Goal: Task Accomplishment & Management: Manage account settings

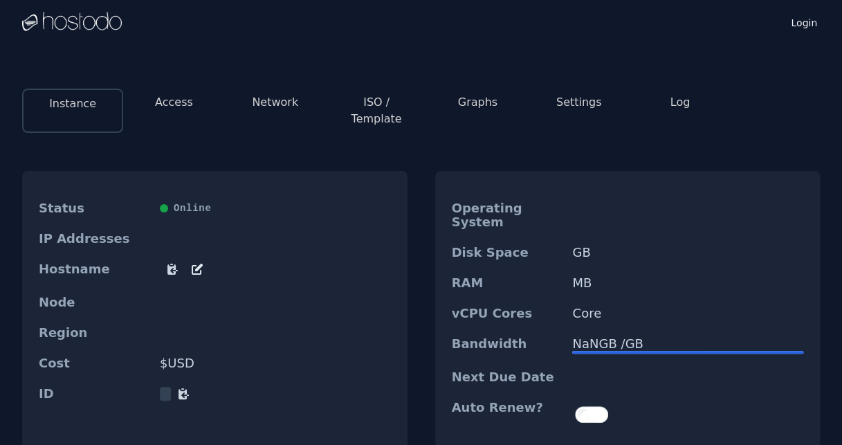
click at [189, 99] on button "Access" at bounding box center [174, 102] width 38 height 17
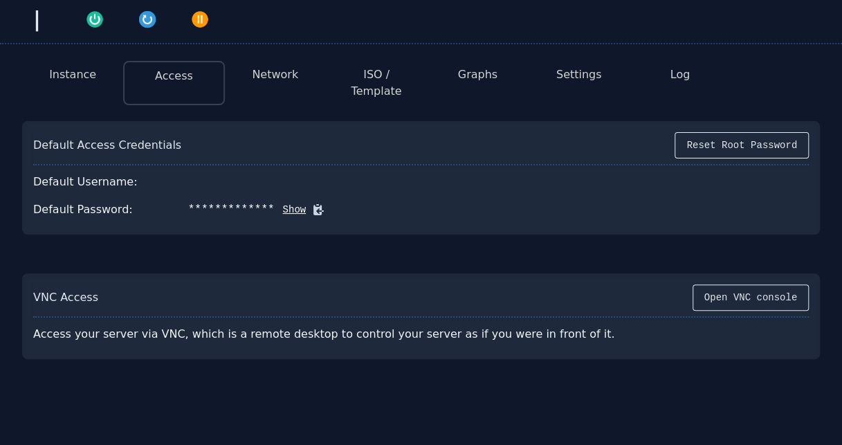
scroll to position [102, 0]
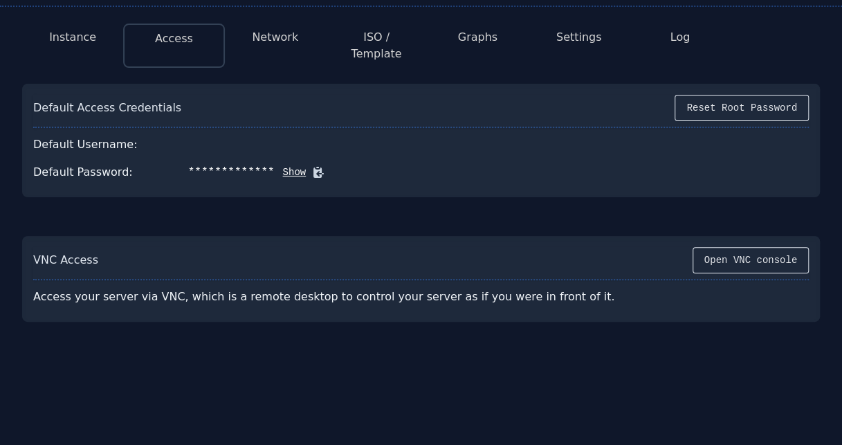
click at [265, 37] on button "Network" at bounding box center [275, 37] width 46 height 17
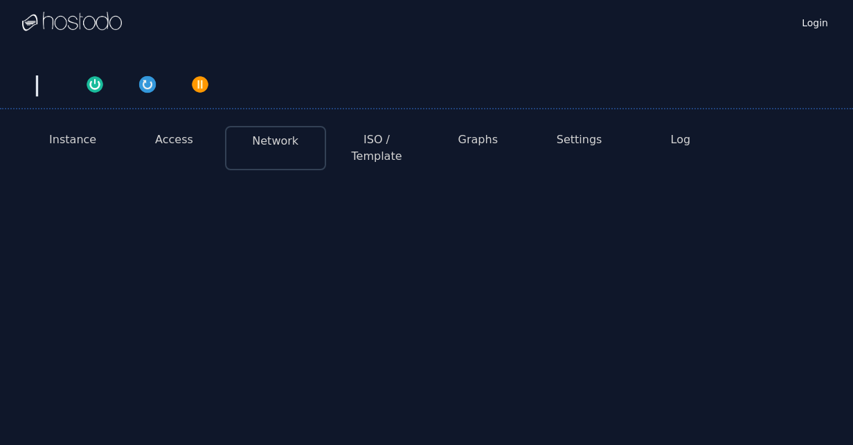
click at [386, 137] on button "ISO / Template" at bounding box center [376, 148] width 79 height 33
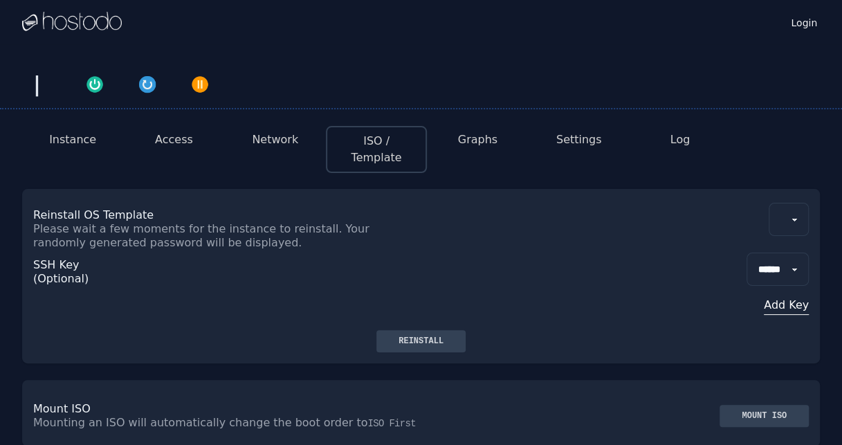
drag, startPoint x: 306, startPoint y: 144, endPoint x: 276, endPoint y: 139, distance: 30.8
click at [298, 141] on li "Network" at bounding box center [275, 149] width 101 height 47
click at [276, 139] on button "Network" at bounding box center [275, 140] width 46 height 17
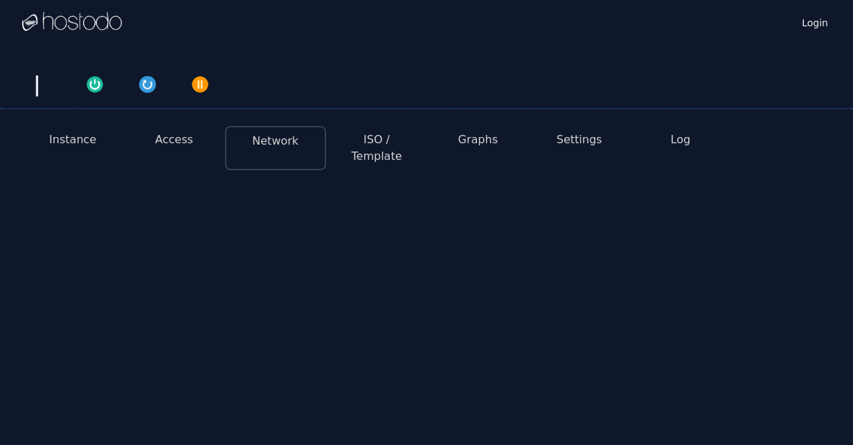
click at [162, 132] on button "Access" at bounding box center [174, 140] width 38 height 17
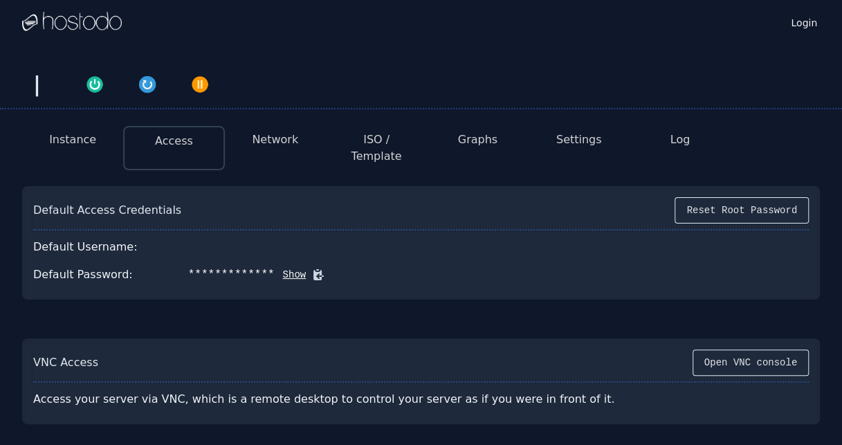
click at [165, 134] on button "Access" at bounding box center [174, 141] width 38 height 17
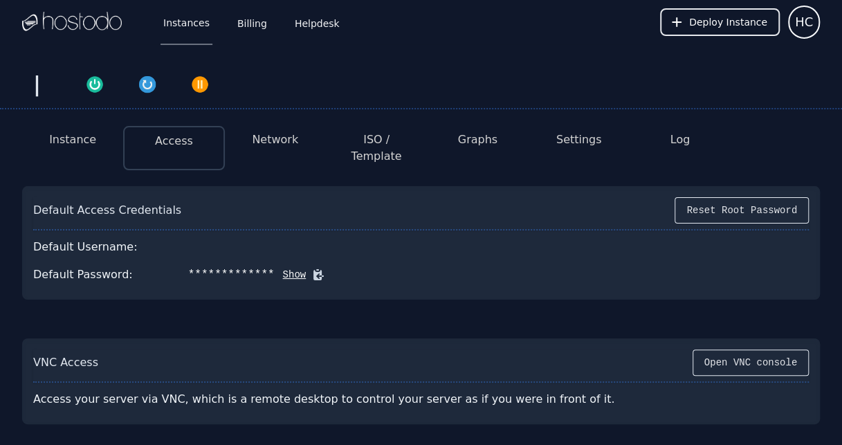
click at [78, 143] on button "Instance" at bounding box center [72, 140] width 47 height 17
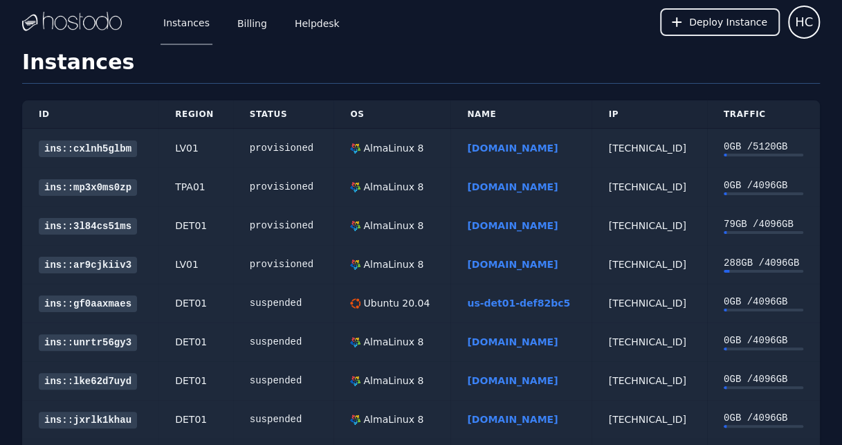
click at [82, 149] on link "ins::cxlnh5glbm" at bounding box center [88, 149] width 98 height 17
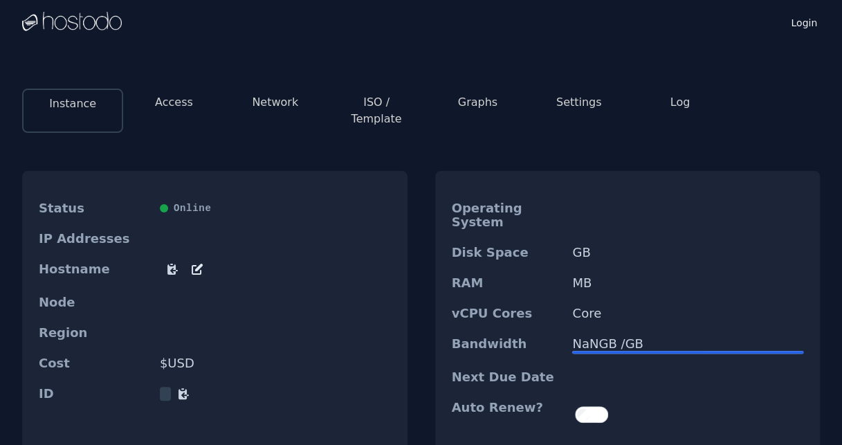
click at [280, 104] on button "Network" at bounding box center [275, 102] width 46 height 17
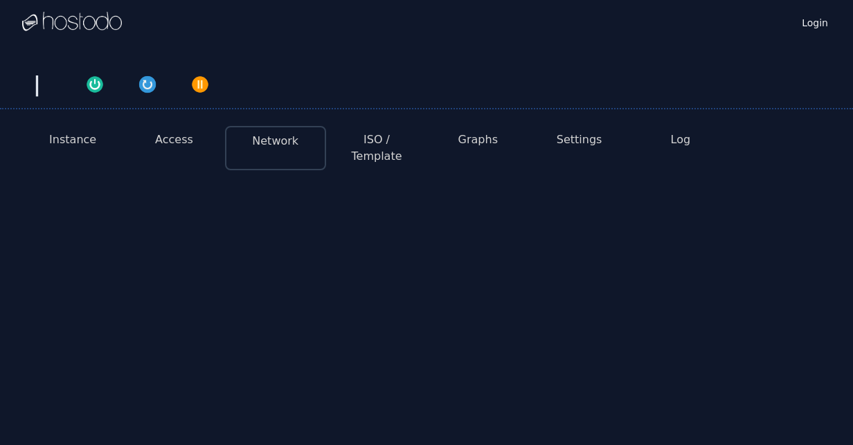
click at [352, 145] on button "ISO / Template" at bounding box center [376, 148] width 79 height 33
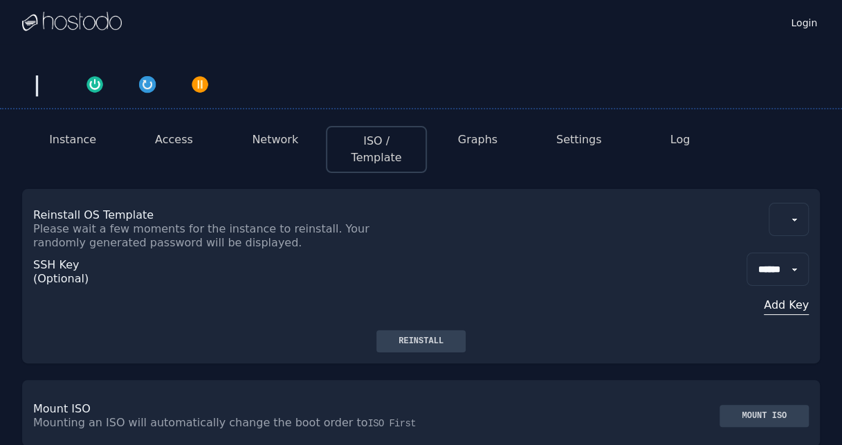
drag, startPoint x: 780, startPoint y: 251, endPoint x: 786, endPoint y: 256, distance: 7.8
click at [780, 253] on select "******" at bounding box center [778, 269] width 62 height 33
click at [781, 253] on select "******" at bounding box center [778, 269] width 62 height 33
click at [480, 137] on button "Graphs" at bounding box center [477, 140] width 39 height 17
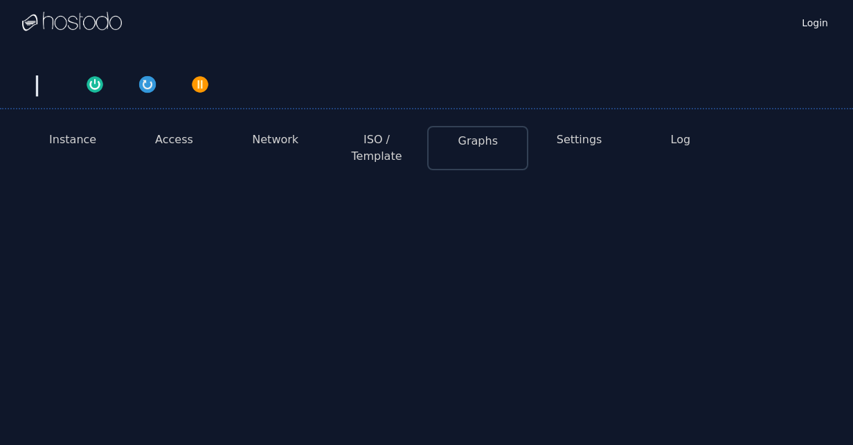
click at [381, 141] on button "ISO / Template" at bounding box center [376, 148] width 79 height 33
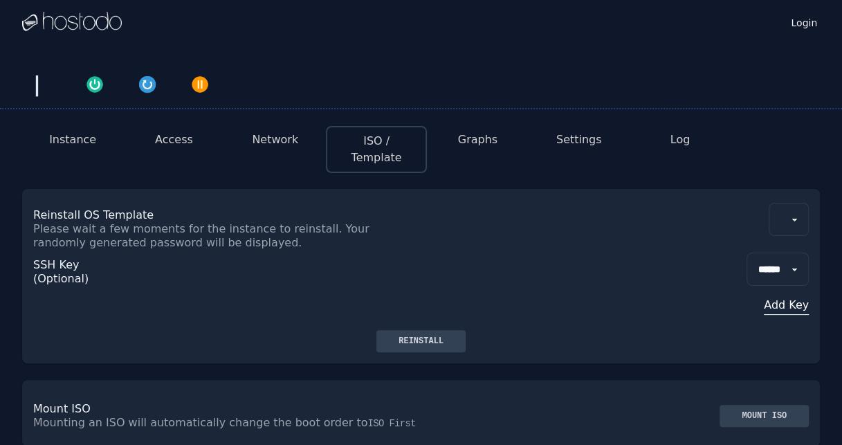
click at [791, 205] on select at bounding box center [789, 219] width 40 height 33
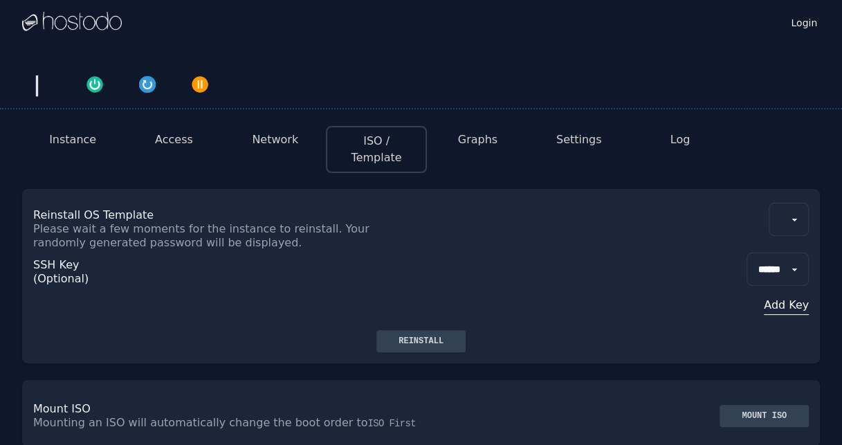
click at [568, 141] on button "Settings" at bounding box center [580, 140] width 46 height 17
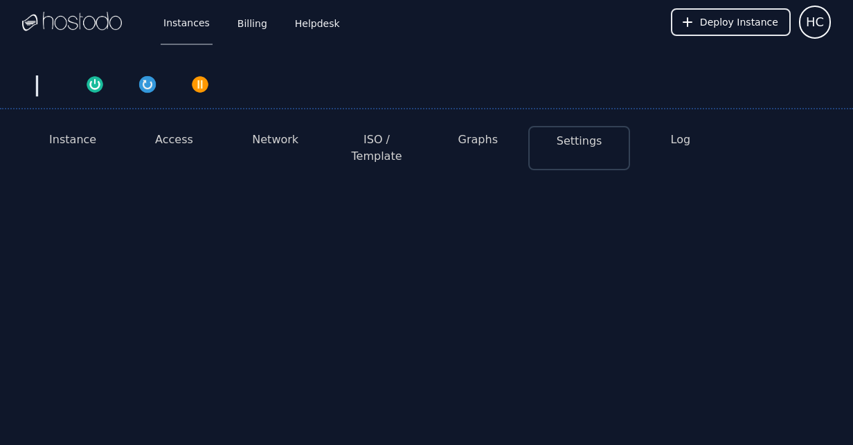
click at [587, 141] on button "Settings" at bounding box center [580, 141] width 46 height 17
click at [199, 24] on link "Instances" at bounding box center [187, 22] width 52 height 46
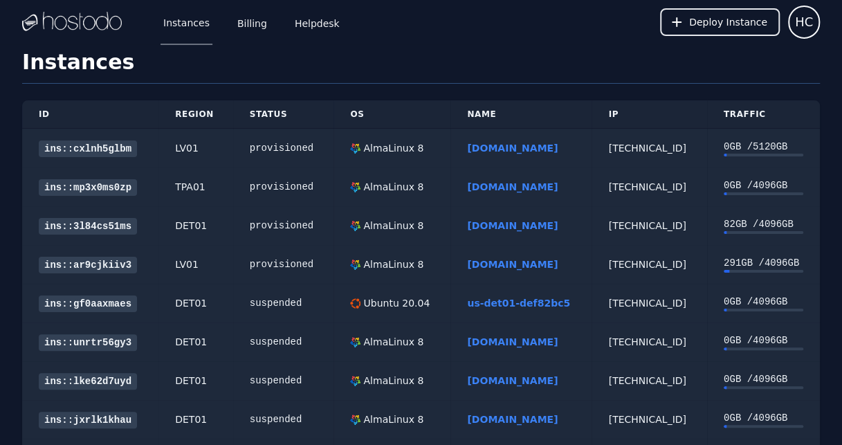
click at [489, 141] on div "[DOMAIN_NAME]" at bounding box center [521, 148] width 108 height 14
click at [490, 144] on link "[DOMAIN_NAME]" at bounding box center [512, 148] width 91 height 11
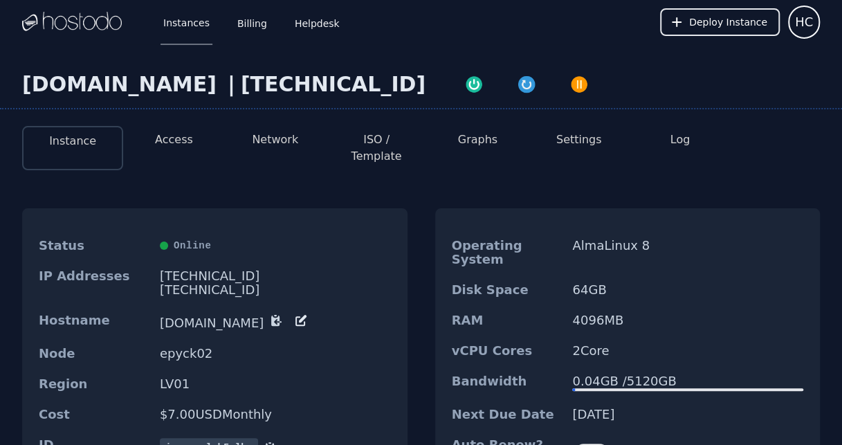
click at [273, 136] on button "Network" at bounding box center [275, 140] width 46 height 17
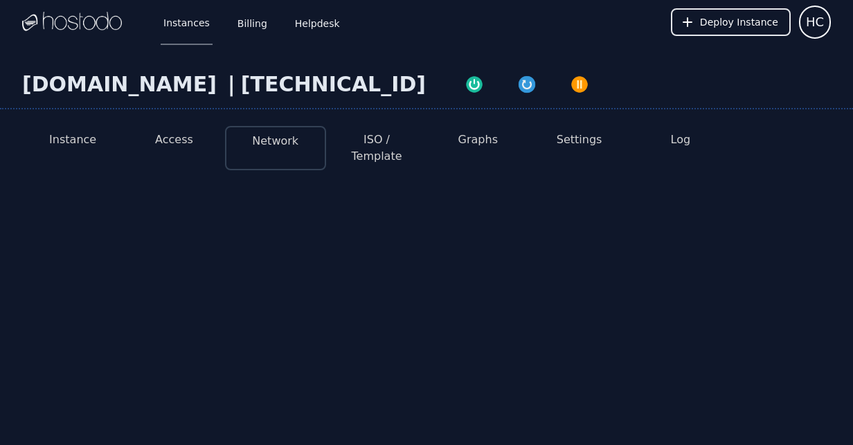
click at [386, 156] on li "ISO / Template" at bounding box center [376, 148] width 101 height 44
click at [384, 145] on button "ISO / Template" at bounding box center [376, 148] width 79 height 33
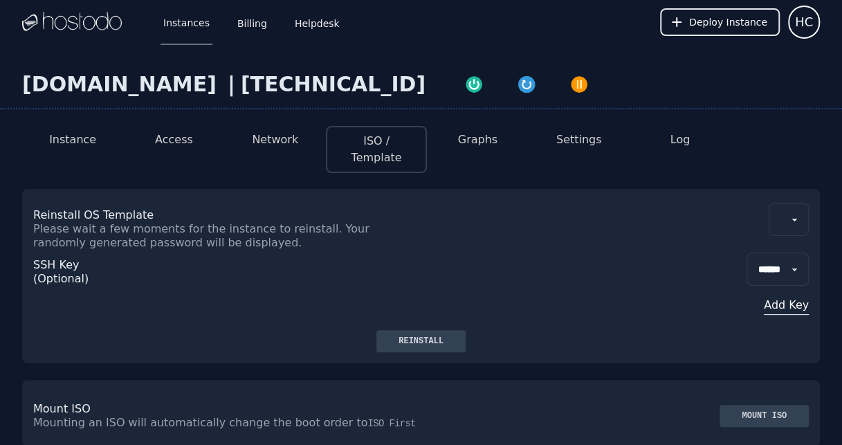
click at [803, 203] on select at bounding box center [789, 219] width 40 height 33
click at [802, 203] on select at bounding box center [789, 219] width 40 height 33
click at [801, 203] on select at bounding box center [789, 219] width 40 height 33
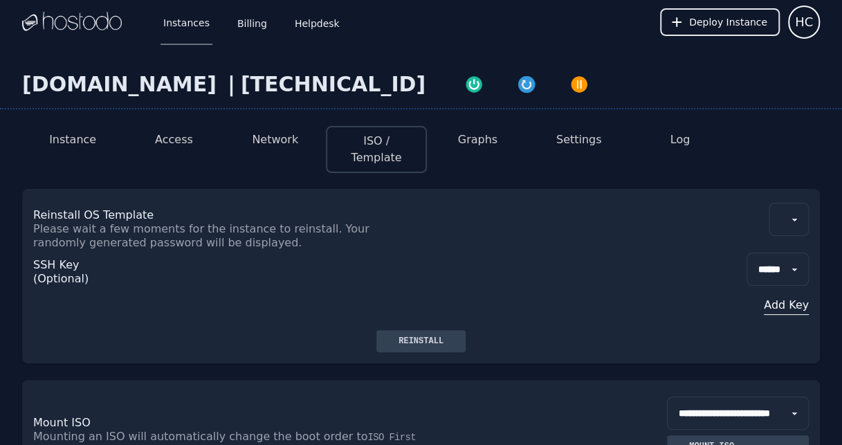
click at [791, 203] on select at bounding box center [789, 219] width 40 height 33
click at [785, 203] on select "**********" at bounding box center [755, 219] width 107 height 33
click at [796, 210] on select "**********" at bounding box center [755, 219] width 107 height 33
select select "**"
click at [702, 203] on select "**********" at bounding box center [755, 219] width 107 height 33
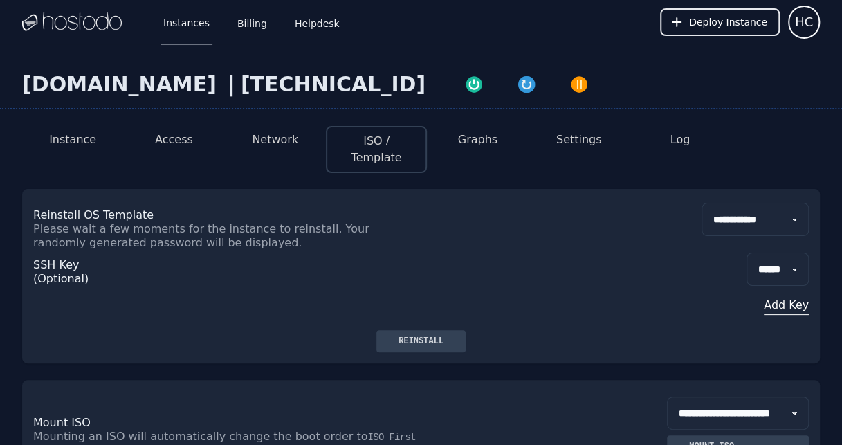
click at [440, 335] on button "Reinstall" at bounding box center [421, 341] width 89 height 22
click at [421, 336] on div "Reinstall" at bounding box center [421, 341] width 67 height 11
click at [179, 151] on li "Access" at bounding box center [173, 149] width 101 height 47
click at [176, 148] on li "Access" at bounding box center [173, 149] width 101 height 47
click at [176, 141] on button "Access" at bounding box center [174, 140] width 38 height 17
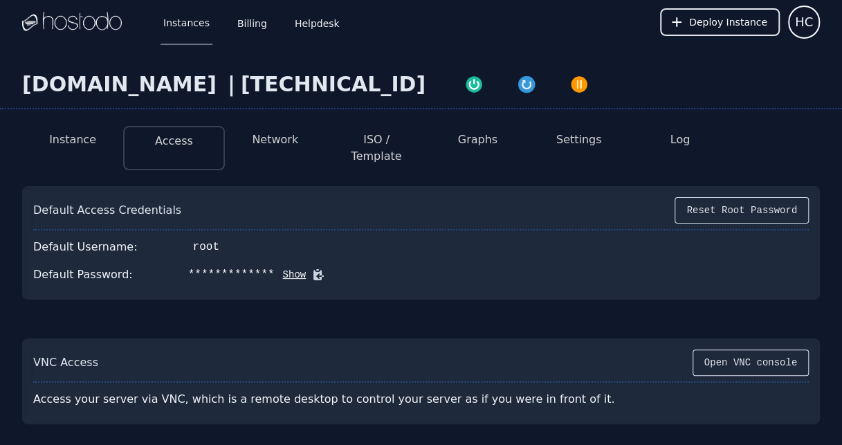
click at [275, 268] on button "Show" at bounding box center [291, 275] width 32 height 14
click at [377, 140] on button "ISO / Template" at bounding box center [376, 148] width 79 height 33
select select "**"
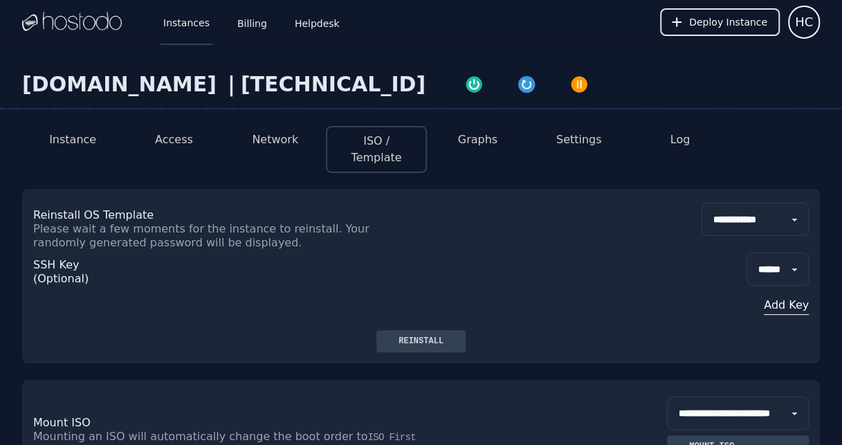
click at [190, 22] on link "Instances" at bounding box center [187, 22] width 52 height 46
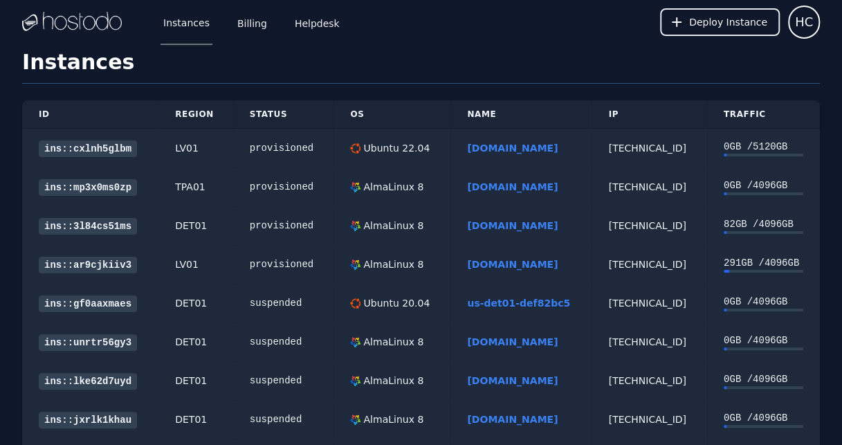
click at [505, 186] on link "[DOMAIN_NAME]" at bounding box center [512, 186] width 91 height 11
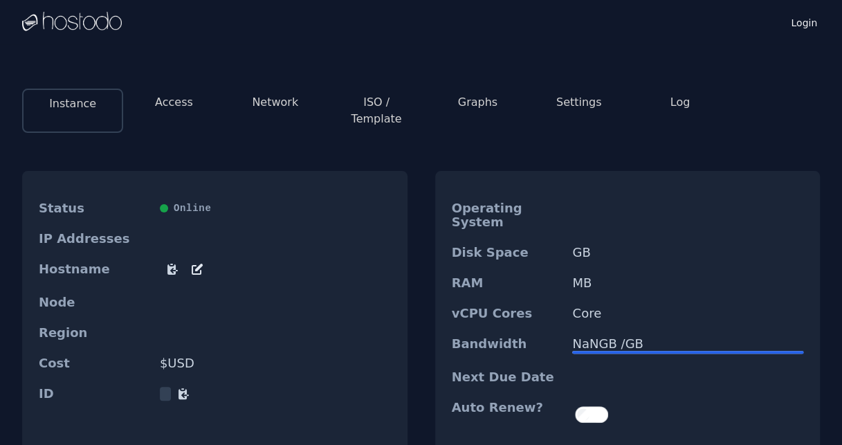
drag, startPoint x: 367, startPoint y: 68, endPoint x: 360, endPoint y: 69, distance: 7.0
click at [367, 68] on div "Instance Access Network ISO / Template Graphs Settings Log Status Online IP Add…" at bounding box center [421, 340] width 842 height 593
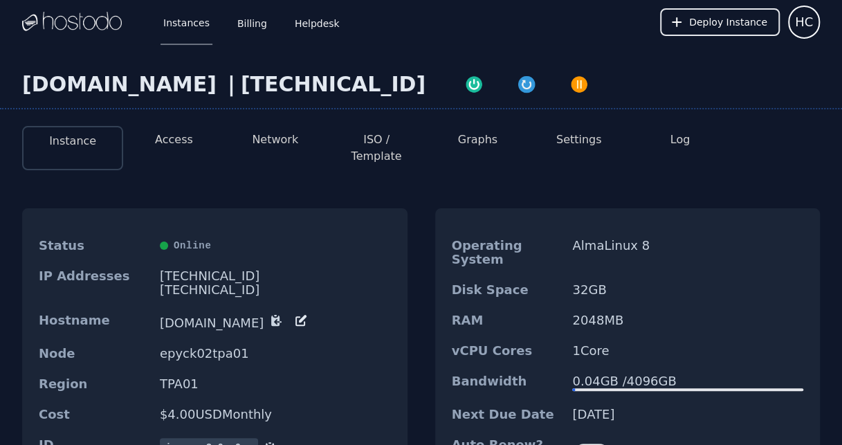
click at [753, 158] on div "Instance Access Network ISO / Template Graphs Settings Log Status Online IP Add…" at bounding box center [421, 325] width 842 height 421
click at [388, 145] on button "ISO / Template" at bounding box center [376, 148] width 79 height 33
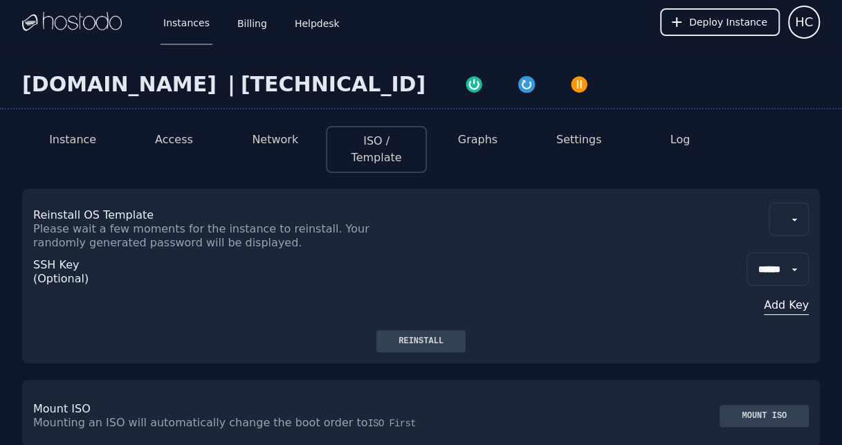
click at [780, 206] on select at bounding box center [789, 219] width 40 height 33
click at [163, 134] on button "Access" at bounding box center [174, 140] width 38 height 17
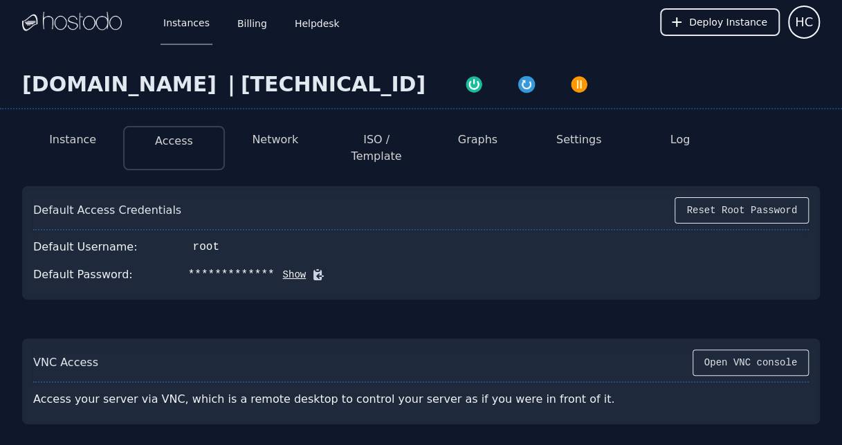
drag, startPoint x: 230, startPoint y: 82, endPoint x: 83, endPoint y: 88, distance: 146.9
click at [80, 88] on div "node.nuoshunsL.com" at bounding box center [122, 84] width 200 height 25
copy div "nuoshunsL.com"
click at [197, 145] on li "Access" at bounding box center [173, 148] width 101 height 44
click at [275, 142] on button "Network" at bounding box center [275, 140] width 46 height 17
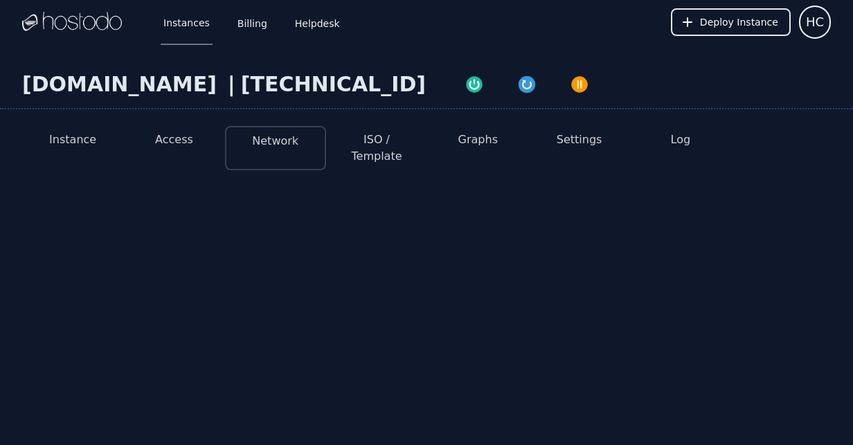
drag, startPoint x: 356, startPoint y: 120, endPoint x: 364, endPoint y: 125, distance: 10.0
click at [358, 120] on div "Instance Access Network ISO / Template Graphs Settings Log" at bounding box center [426, 142] width 809 height 55
click at [368, 135] on li "ISO / Template" at bounding box center [376, 148] width 101 height 44
click at [368, 138] on button "ISO / Template" at bounding box center [376, 148] width 79 height 33
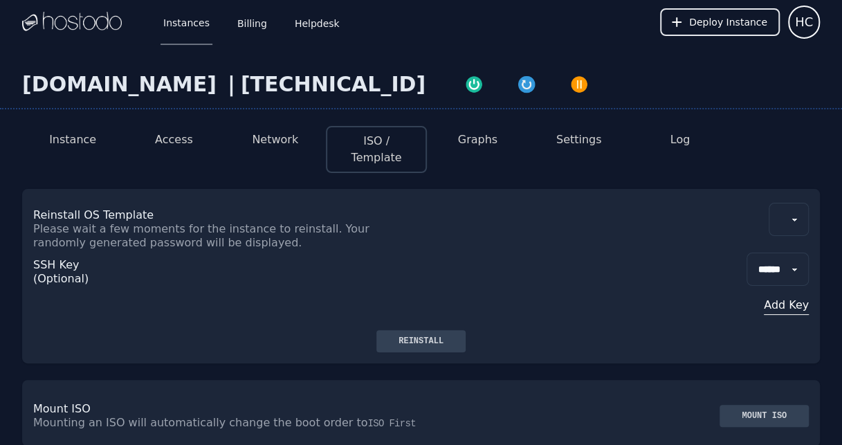
click at [555, 141] on li "Settings" at bounding box center [578, 149] width 101 height 47
click at [560, 143] on button "Settings" at bounding box center [580, 140] width 46 height 17
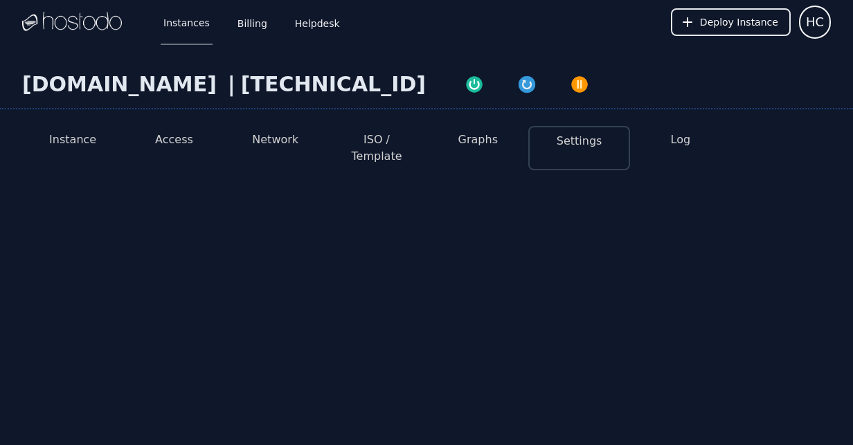
click at [338, 141] on li "ISO / Template" at bounding box center [376, 148] width 101 height 44
click at [383, 138] on button "ISO / Template" at bounding box center [376, 148] width 79 height 33
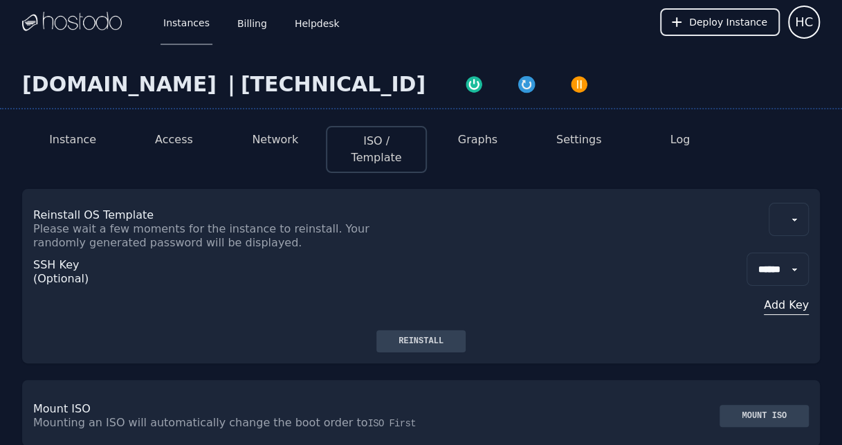
click at [792, 203] on select at bounding box center [789, 219] width 40 height 33
click at [791, 203] on select at bounding box center [789, 219] width 40 height 33
click at [271, 134] on button "Network" at bounding box center [275, 140] width 46 height 17
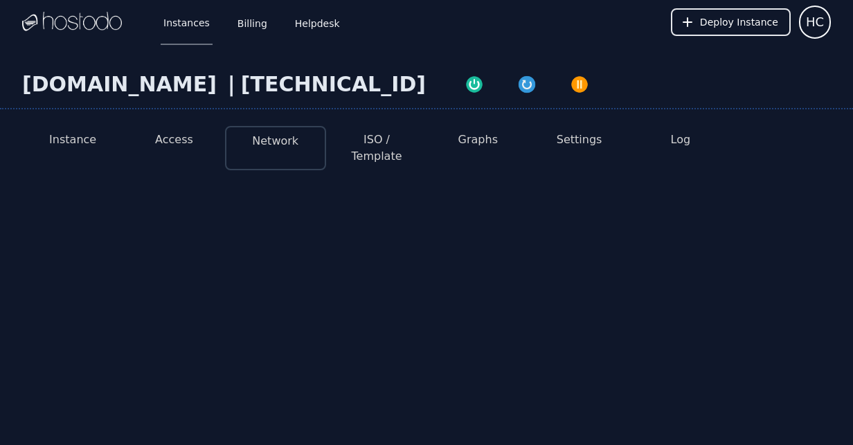
click at [372, 146] on button "ISO / Template" at bounding box center [376, 148] width 79 height 33
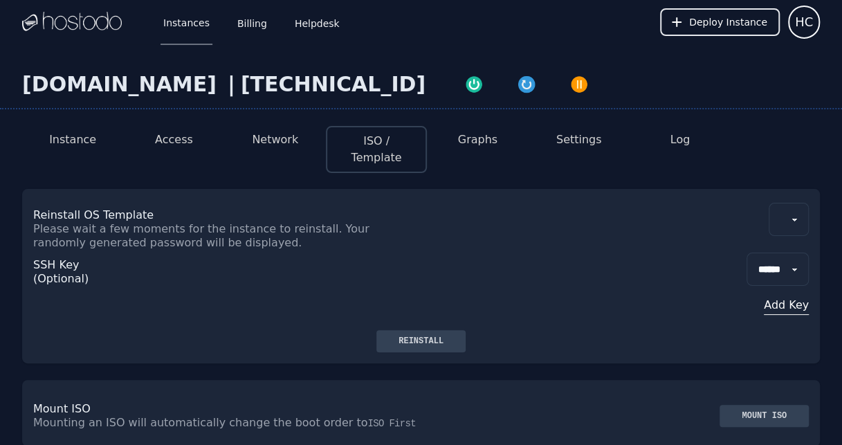
click at [802, 208] on select at bounding box center [789, 219] width 40 height 33
click at [172, 137] on button "Access" at bounding box center [174, 140] width 38 height 17
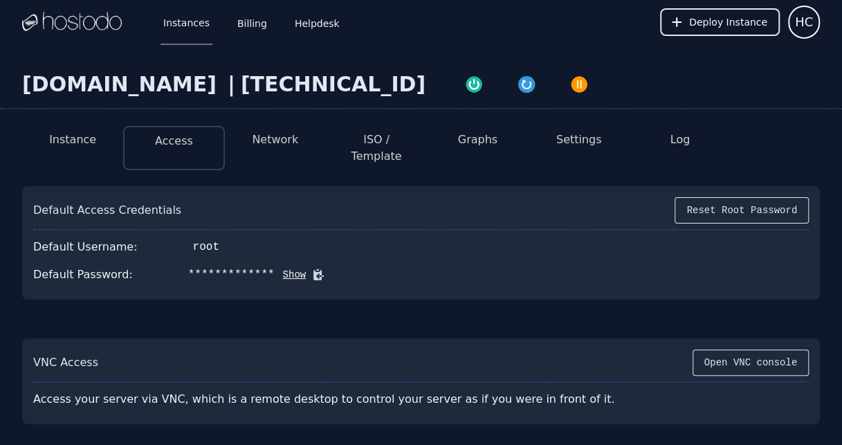
click at [80, 141] on button "Instance" at bounding box center [72, 140] width 47 height 17
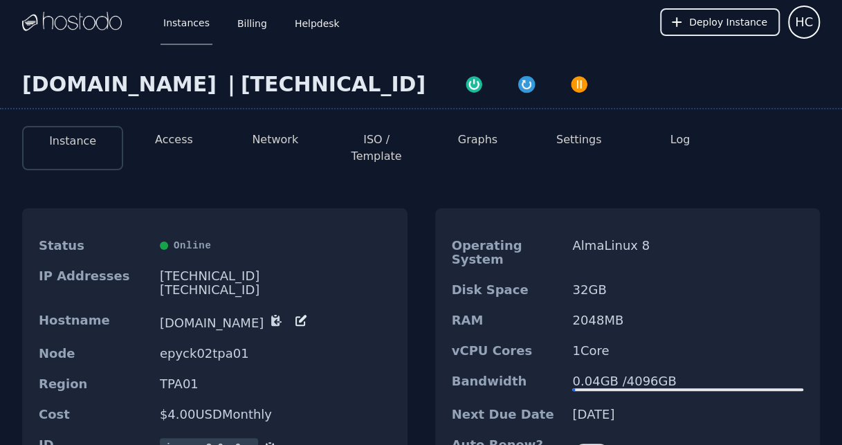
click at [307, 315] on icon at bounding box center [303, 319] width 8 height 8
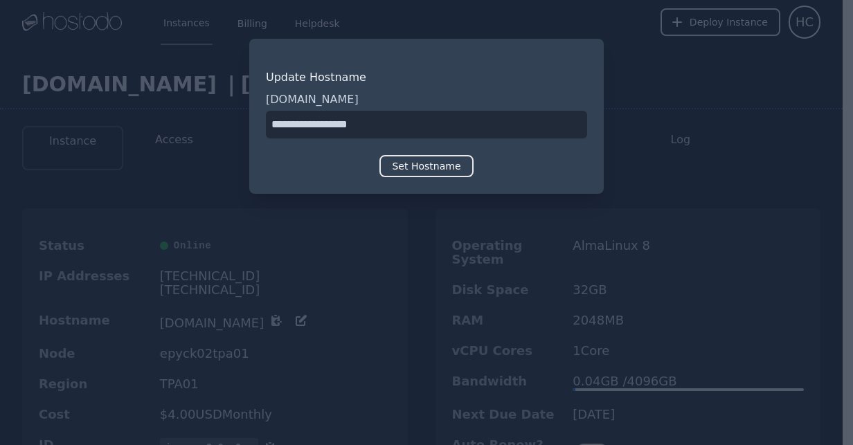
click at [296, 127] on input "input" at bounding box center [426, 125] width 321 height 28
drag, startPoint x: 299, startPoint y: 125, endPoint x: 84, endPoint y: 125, distance: 215.3
click at [84, 125] on div "​ Update Hostname node.nuoshunsL.com Set Hostname" at bounding box center [426, 222] width 853 height 445
type input "**********"
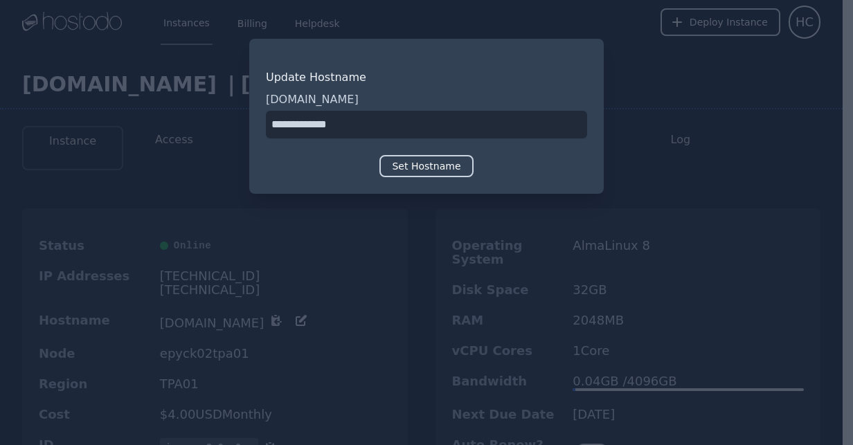
click at [422, 176] on button "Set Hostname" at bounding box center [425, 166] width 93 height 22
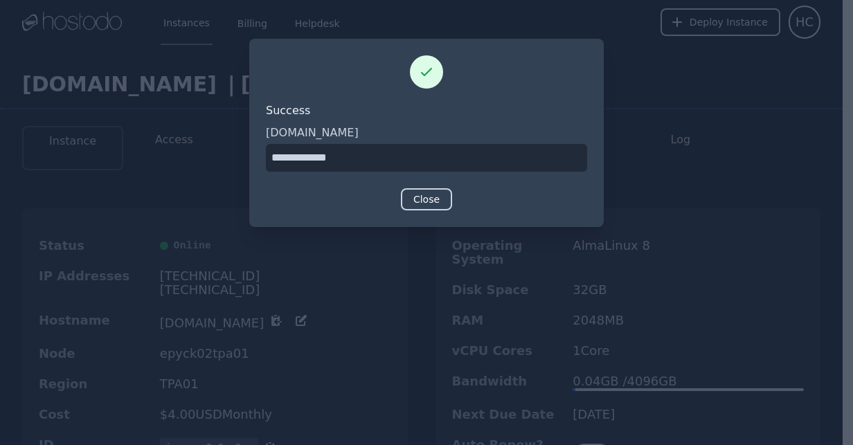
click at [437, 204] on button "Close" at bounding box center [426, 199] width 51 height 22
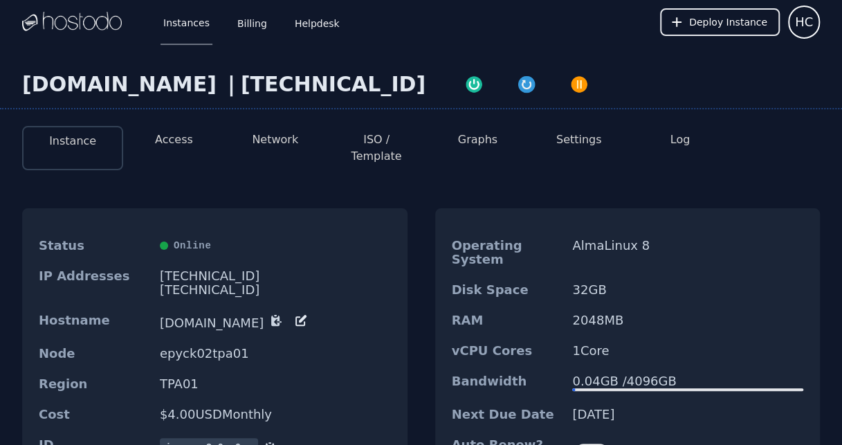
click at [256, 141] on button "Network" at bounding box center [275, 140] width 46 height 17
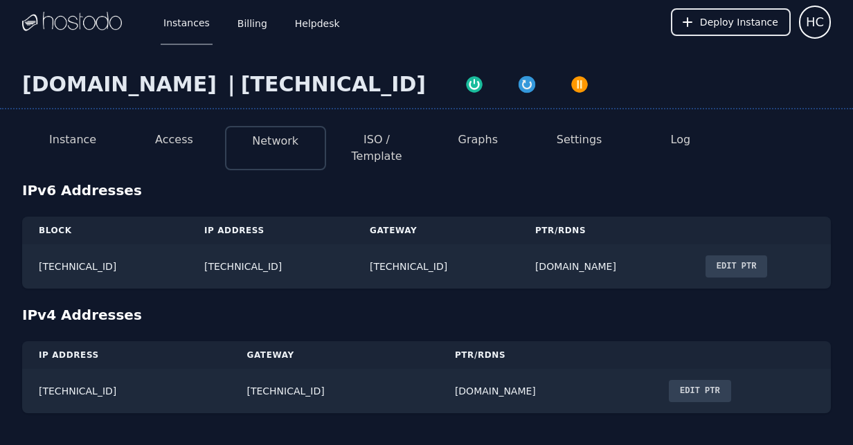
click at [768, 255] on button "Edit PTR" at bounding box center [736, 266] width 62 height 22
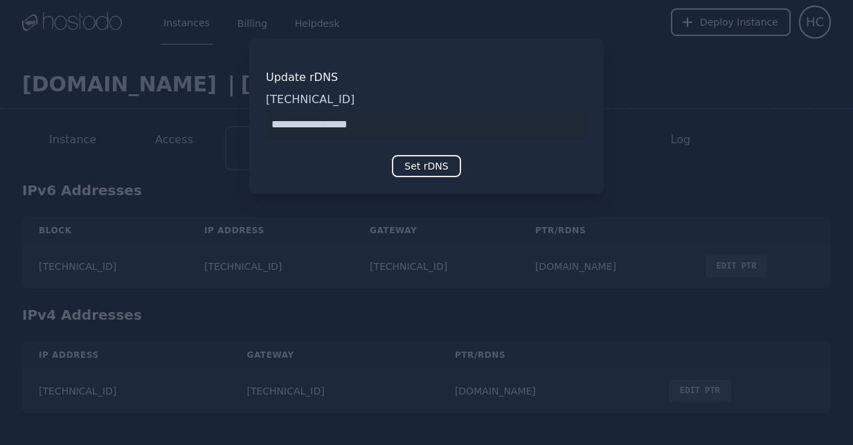
drag, startPoint x: 303, startPoint y: 125, endPoint x: 248, endPoint y: 129, distance: 54.8
click at [248, 129] on div "​ Update rDNS 2606:65c0:20:33b:def4:1f7:9503:3884 Set rDNS" at bounding box center [426, 222] width 853 height 445
type input "**********"
click at [419, 162] on button "Set rDNS" at bounding box center [426, 166] width 69 height 22
click at [689, 115] on div at bounding box center [426, 222] width 853 height 445
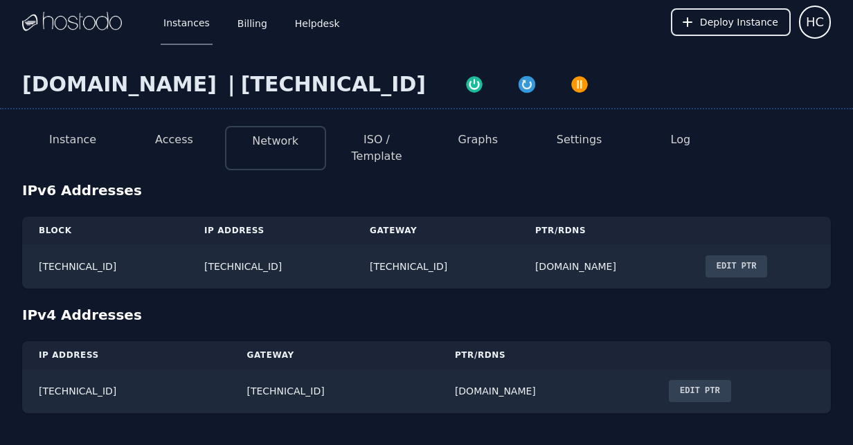
click at [745, 255] on button "Edit PTR" at bounding box center [736, 266] width 62 height 22
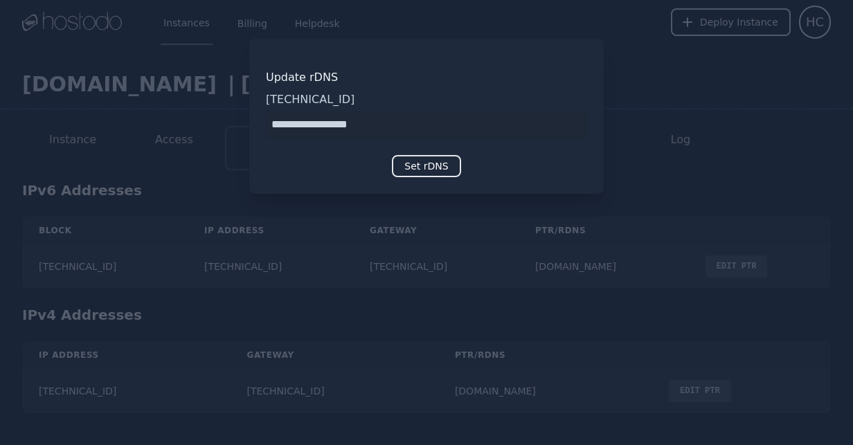
drag, startPoint x: 300, startPoint y: 127, endPoint x: 172, endPoint y: 159, distance: 132.0
click at [185, 153] on div "​ Update rDNS 2606:65c0:20:33b:def4:1f7:9503:3884 Set rDNS" at bounding box center [426, 222] width 853 height 445
type input "**********"
click at [408, 169] on button "Set rDNS" at bounding box center [426, 166] width 69 height 22
click at [629, 215] on div at bounding box center [426, 222] width 853 height 445
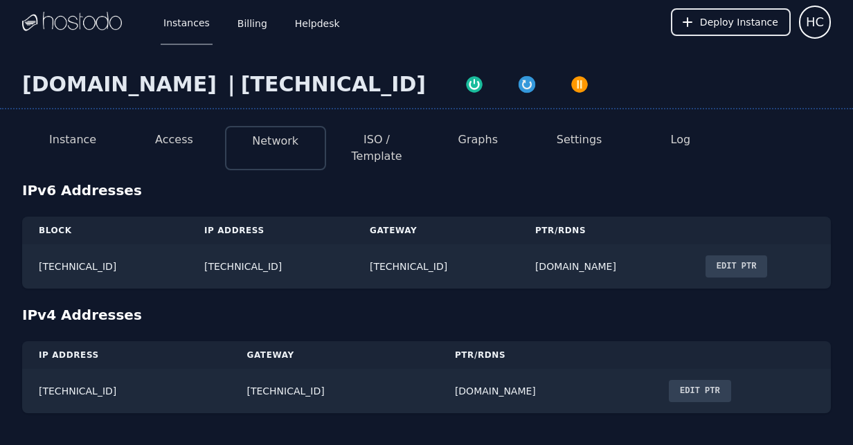
click at [678, 380] on button "Edit PTR" at bounding box center [700, 391] width 62 height 22
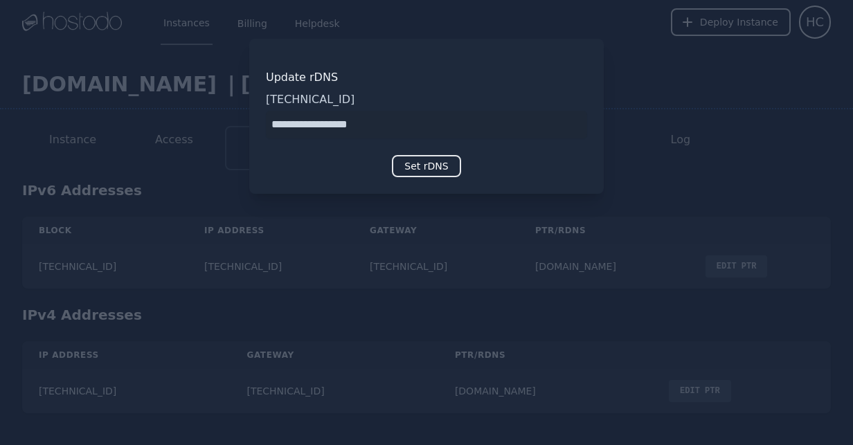
click at [304, 127] on input "input" at bounding box center [426, 125] width 321 height 28
drag, startPoint x: 301, startPoint y: 127, endPoint x: 203, endPoint y: 147, distance: 100.3
click at [203, 147] on div "​ Update rDNS 158.51.125.81 Set rDNS" at bounding box center [426, 222] width 853 height 445
type input "**********"
click at [432, 161] on button "Set rDNS" at bounding box center [426, 166] width 69 height 22
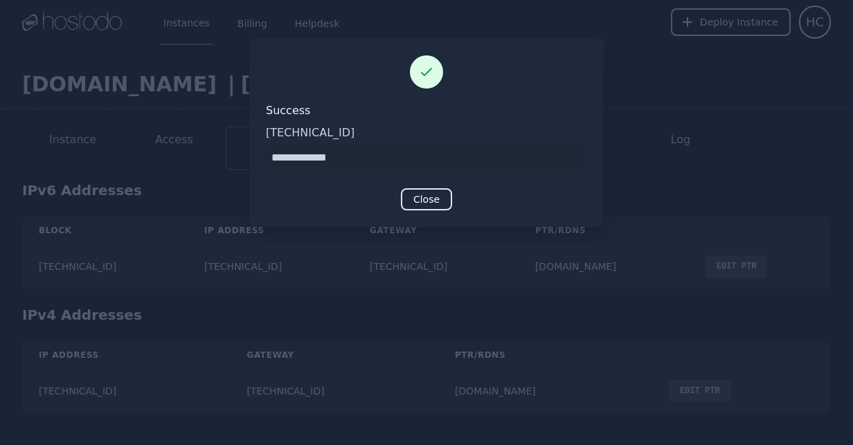
click at [433, 187] on div "Success 158.51.125.81 Close" at bounding box center [426, 133] width 354 height 188
click at [435, 196] on button "Close" at bounding box center [426, 199] width 51 height 22
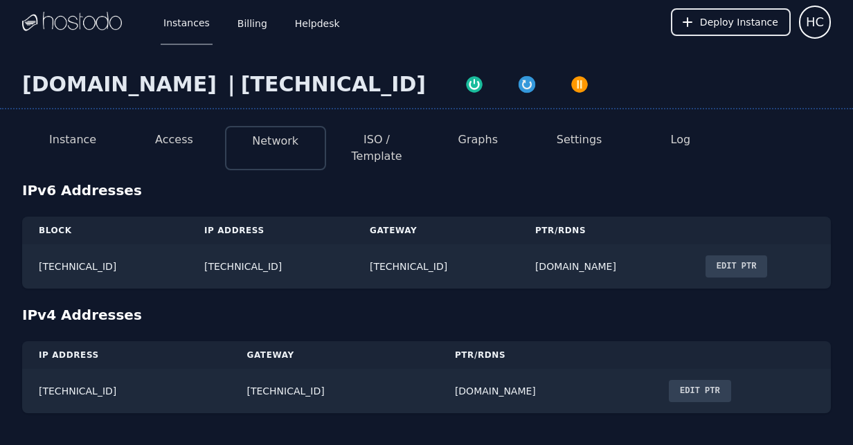
click at [764, 255] on button "Edit PTR" at bounding box center [736, 266] width 62 height 22
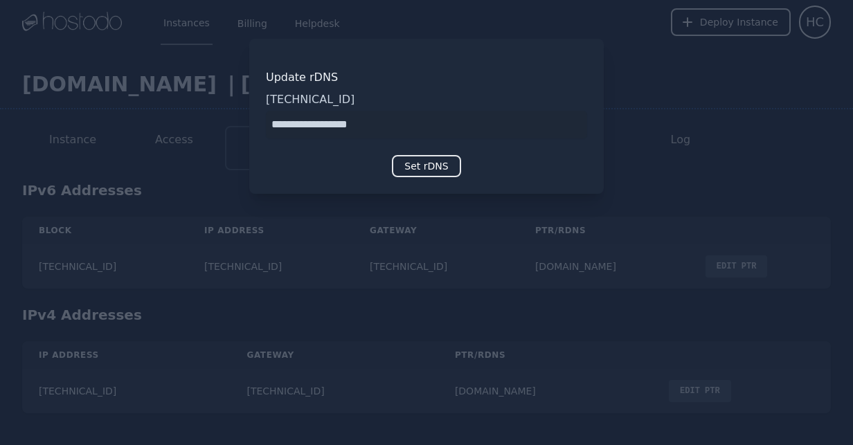
drag, startPoint x: 301, startPoint y: 123, endPoint x: -32, endPoint y: 147, distance: 333.8
click at [0, 147] on html "Instances Billing Helpdesk Deploy Instance HC Instances SSH Keys Billing Helpde…" at bounding box center [426, 222] width 853 height 445
type input "**********"
click at [424, 155] on button "Set rDNS" at bounding box center [426, 166] width 69 height 22
click at [425, 172] on button "Set rDNS" at bounding box center [426, 166] width 69 height 22
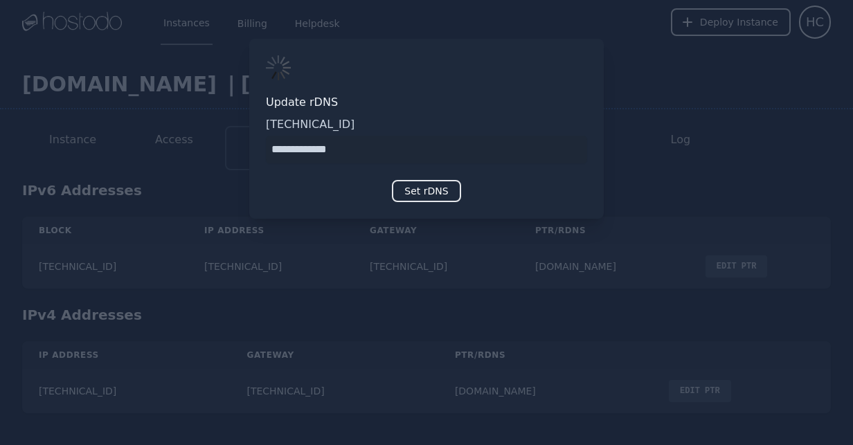
click at [656, 44] on div at bounding box center [426, 222] width 853 height 445
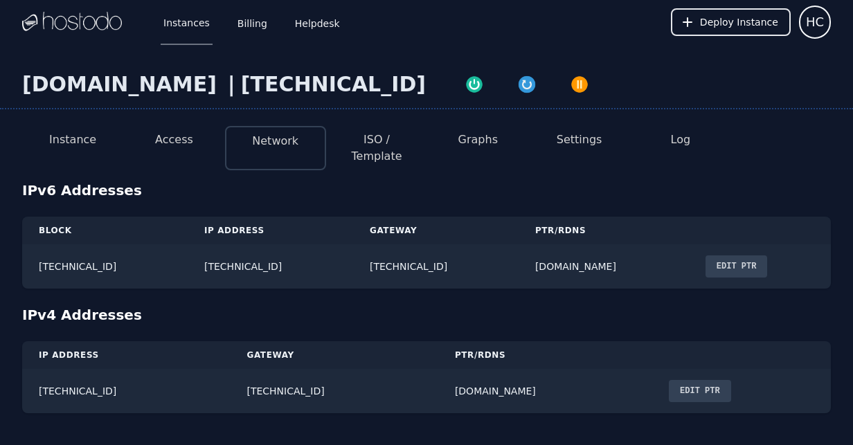
click at [743, 255] on button "Edit PTR" at bounding box center [736, 266] width 62 height 22
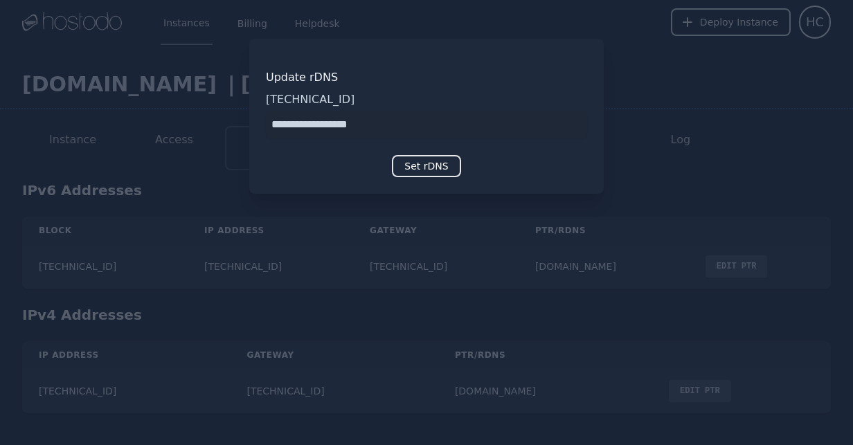
drag, startPoint x: 300, startPoint y: 127, endPoint x: 177, endPoint y: 123, distance: 123.3
click at [177, 123] on div "​ Update rDNS 2606:65c0:20:33b:def4:1f7:9503:3884 Set rDNS" at bounding box center [426, 222] width 853 height 445
type input "**********"
click at [422, 199] on div at bounding box center [426, 222] width 853 height 445
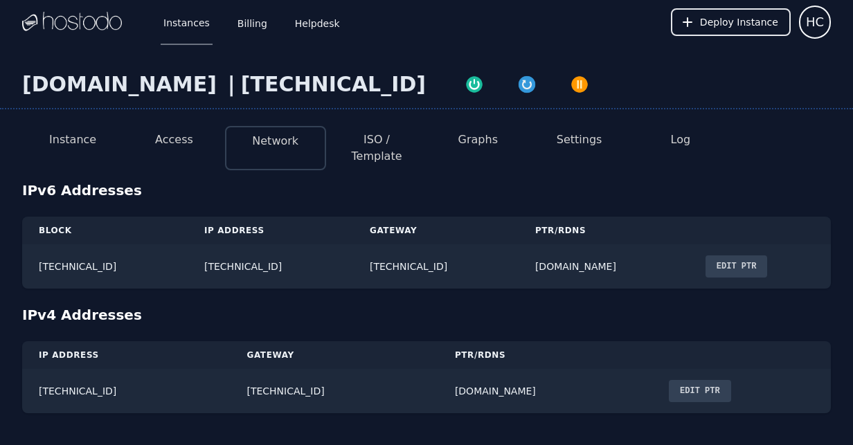
click at [768, 255] on button "Edit PTR" at bounding box center [736, 266] width 62 height 22
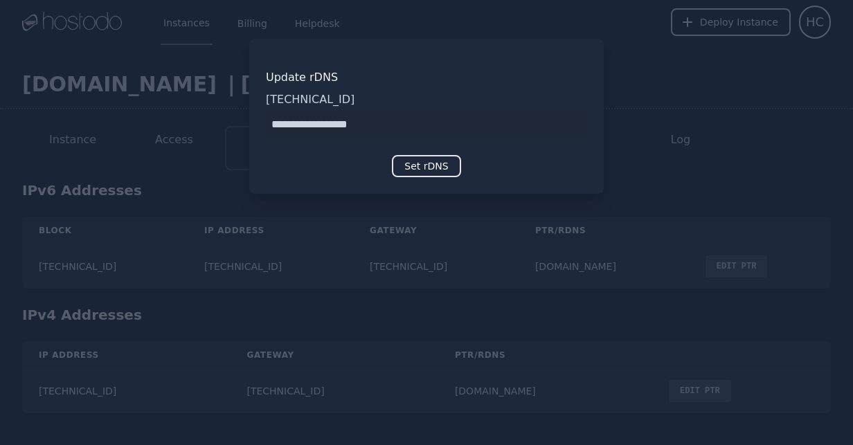
drag, startPoint x: 298, startPoint y: 122, endPoint x: -10, endPoint y: 131, distance: 308.2
click at [0, 131] on html "Instances Billing Helpdesk Deploy Instance HC Instances SSH Keys Billing Helpde…" at bounding box center [426, 222] width 853 height 445
type input "**********"
click at [411, 156] on div "Update rDNS 2606:65c0:20:33b:def4:1f7:9503:3884 Set rDNS" at bounding box center [426, 116] width 354 height 155
click at [426, 165] on button "Set rDNS" at bounding box center [426, 166] width 69 height 22
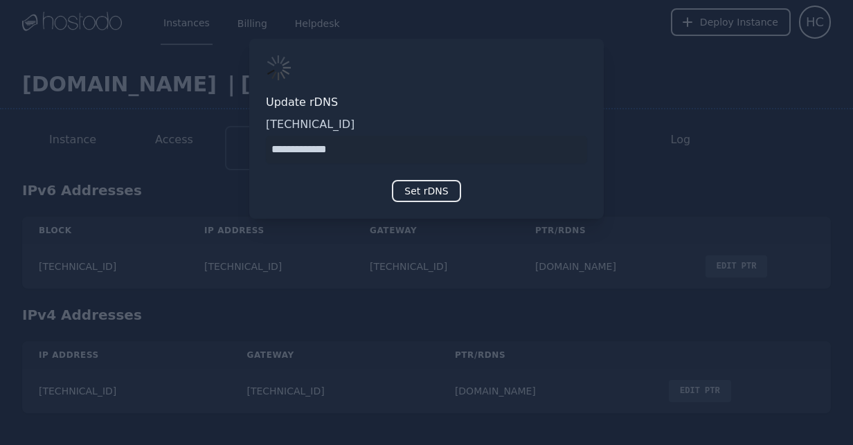
click at [595, 66] on div "Update rDNS 2606:65c0:20:33b:def4:1f7:9503:3884 Set rDNS" at bounding box center [426, 129] width 354 height 180
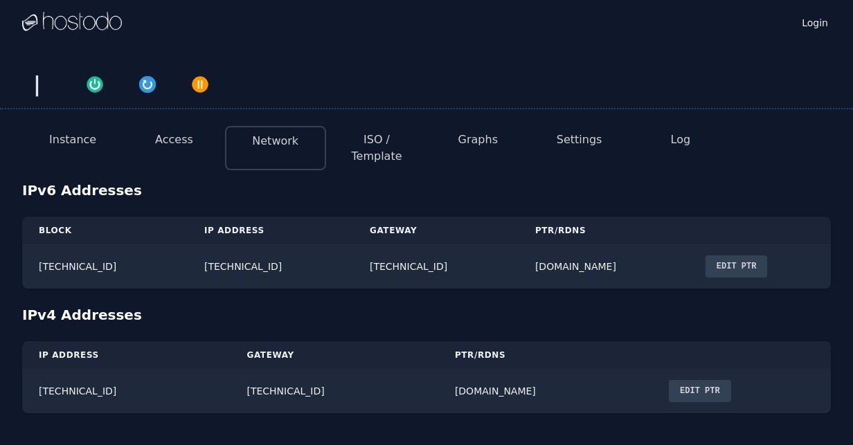
click at [768, 255] on button "Edit PTR" at bounding box center [736, 266] width 62 height 22
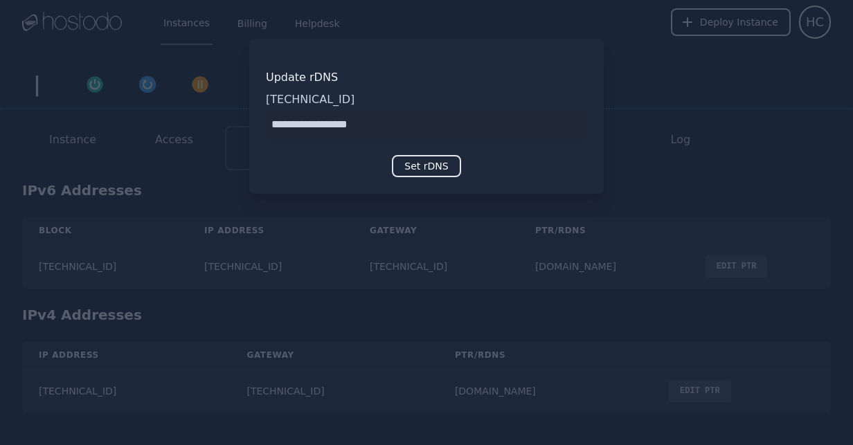
drag, startPoint x: 297, startPoint y: 126, endPoint x: 209, endPoint y: 133, distance: 88.2
click at [209, 133] on div "​ Update rDNS [TECHNICAL_ID] Set rDNS" at bounding box center [426, 222] width 853 height 445
type input "**********"
click at [419, 156] on button "Set rDNS" at bounding box center [426, 166] width 69 height 22
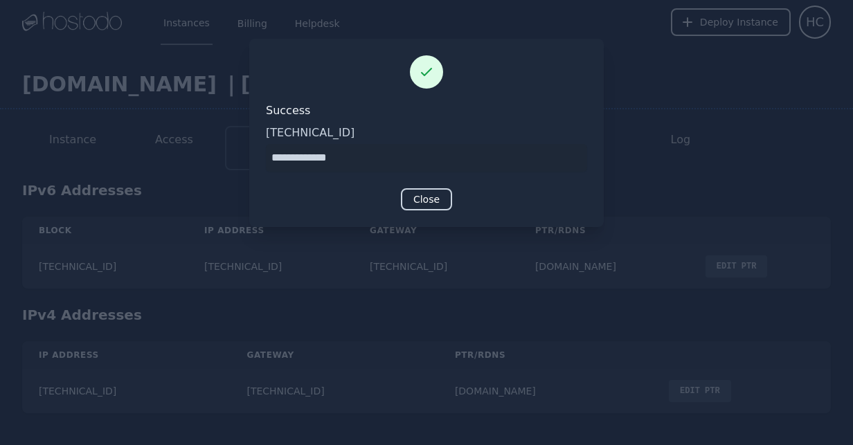
click at [433, 195] on button "Close" at bounding box center [426, 199] width 51 height 22
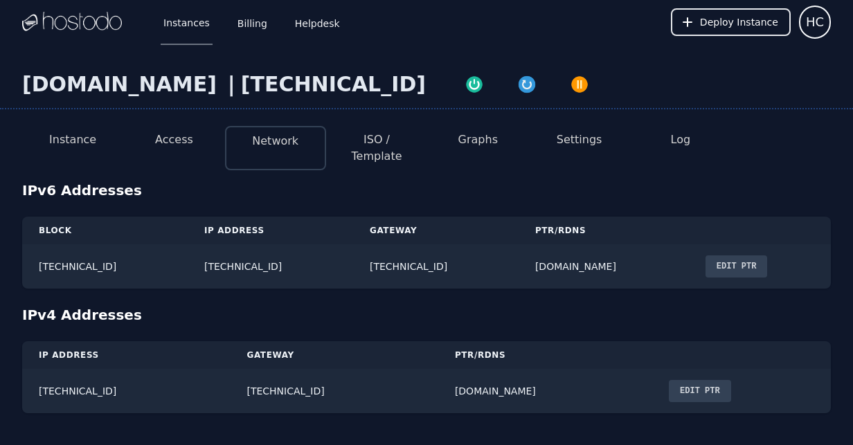
click at [71, 138] on button "Instance" at bounding box center [72, 140] width 47 height 17
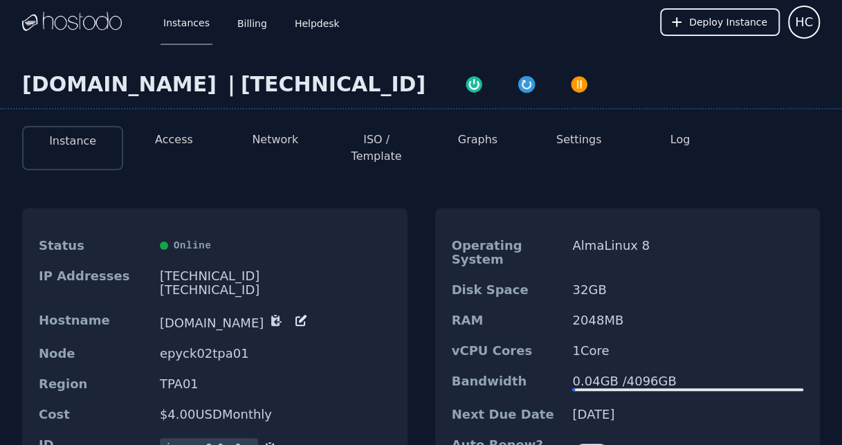
click at [76, 128] on li "Instance" at bounding box center [72, 148] width 101 height 44
click at [179, 15] on link "Instances" at bounding box center [187, 22] width 52 height 46
click at [179, 17] on link "Instances" at bounding box center [187, 22] width 52 height 46
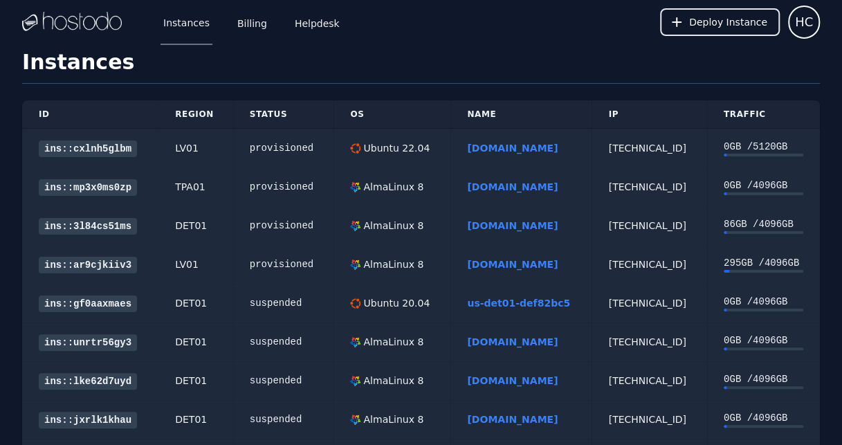
click at [480, 151] on link "[DOMAIN_NAME]" at bounding box center [512, 148] width 91 height 11
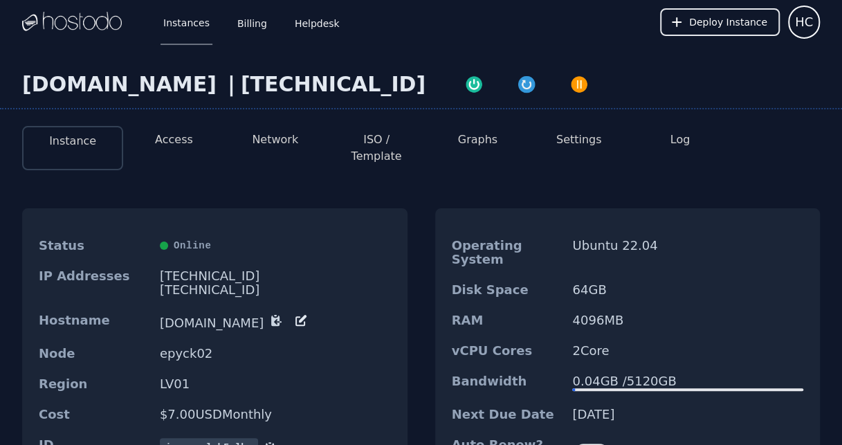
click at [307, 315] on icon at bounding box center [303, 319] width 8 height 8
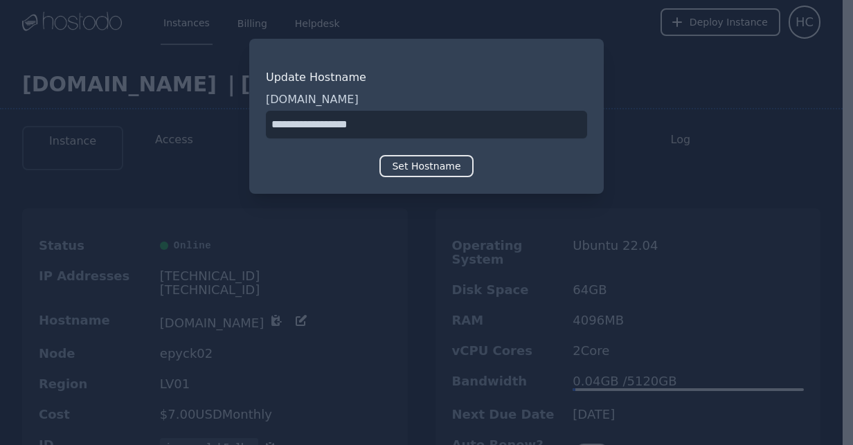
drag, startPoint x: 296, startPoint y: 127, endPoint x: 102, endPoint y: 127, distance: 194.5
click at [102, 127] on div "​ Update Hostname node.chinasptd.com Set Hostname" at bounding box center [426, 222] width 853 height 445
type input "**********"
click at [429, 168] on button "Set Hostname" at bounding box center [425, 166] width 93 height 22
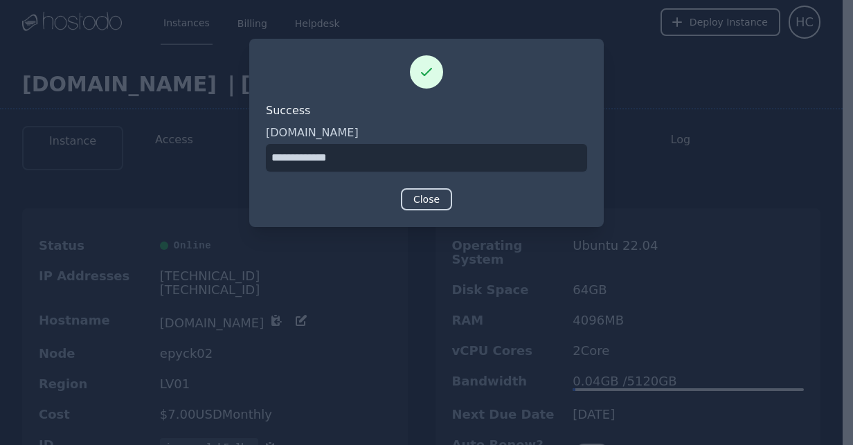
click at [424, 202] on button "Close" at bounding box center [426, 199] width 51 height 22
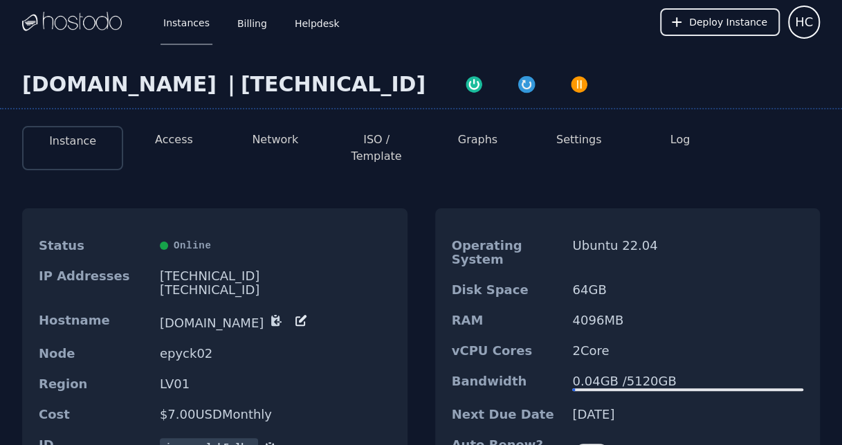
click at [406, 134] on button "ISO / Template" at bounding box center [376, 148] width 79 height 33
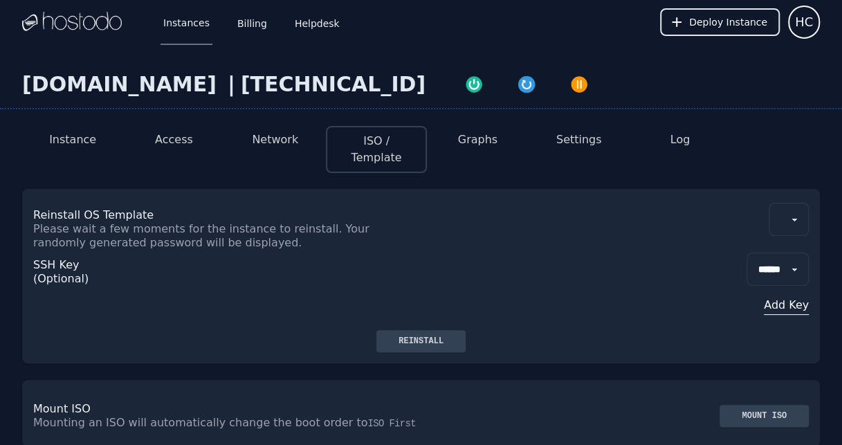
click at [284, 147] on button "Network" at bounding box center [275, 140] width 46 height 17
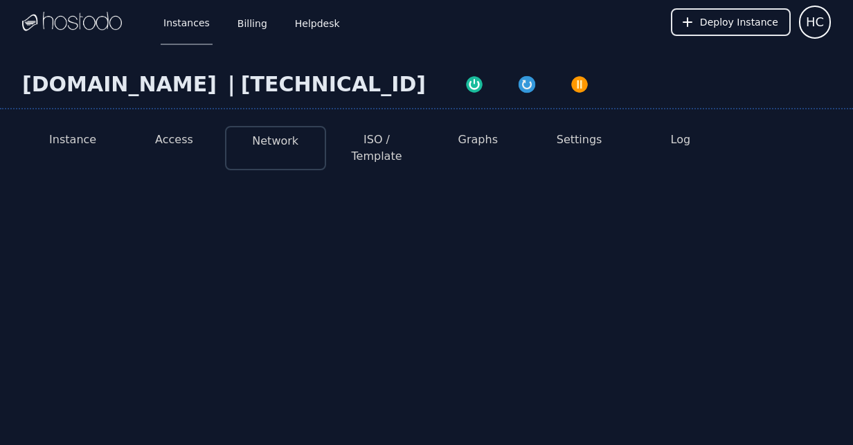
click at [394, 141] on button "ISO / Template" at bounding box center [376, 148] width 79 height 33
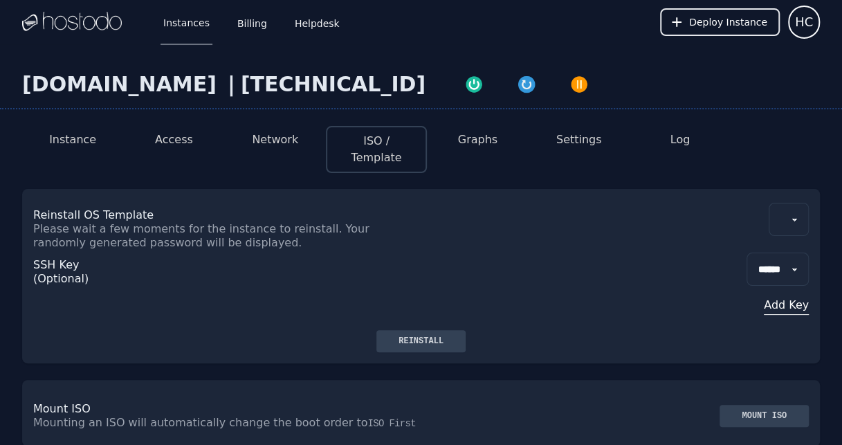
click at [471, 144] on button "Graphs" at bounding box center [477, 140] width 39 height 17
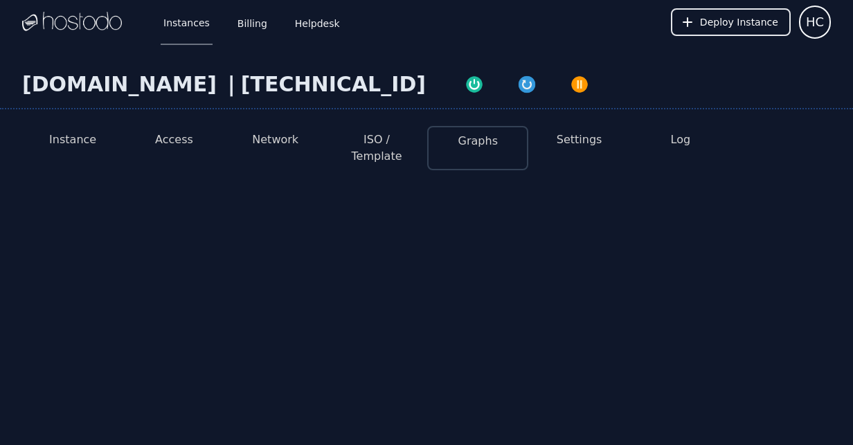
click at [356, 138] on button "ISO / Template" at bounding box center [376, 148] width 79 height 33
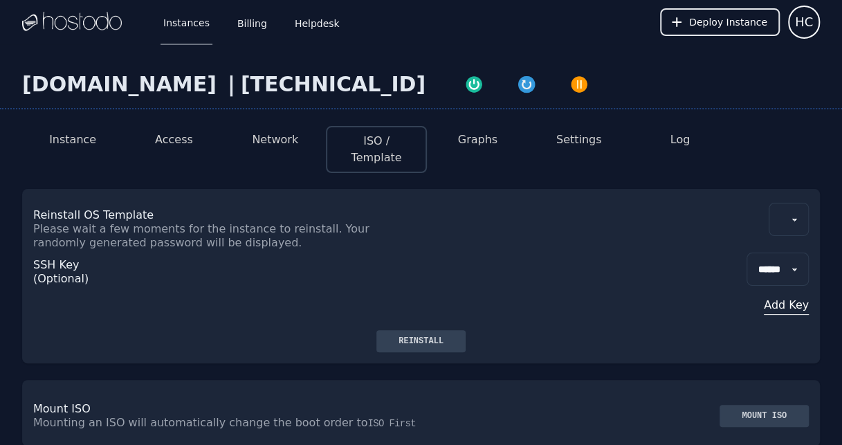
click at [274, 140] on button "Network" at bounding box center [275, 140] width 46 height 17
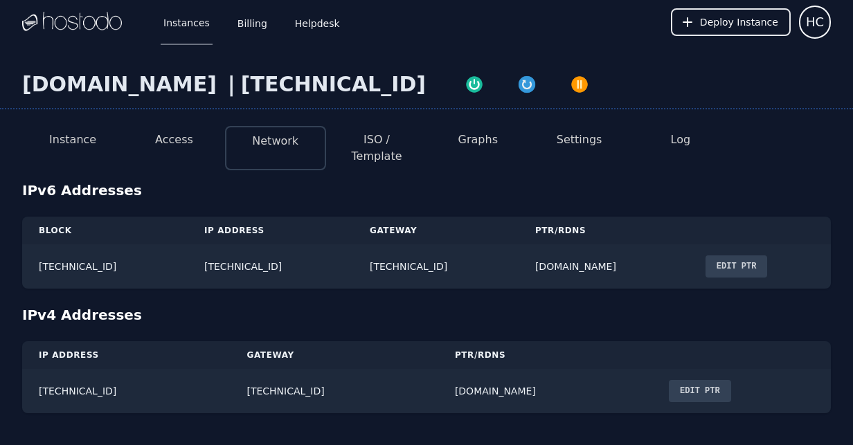
click at [750, 260] on button "Edit PTR" at bounding box center [736, 266] width 62 height 22
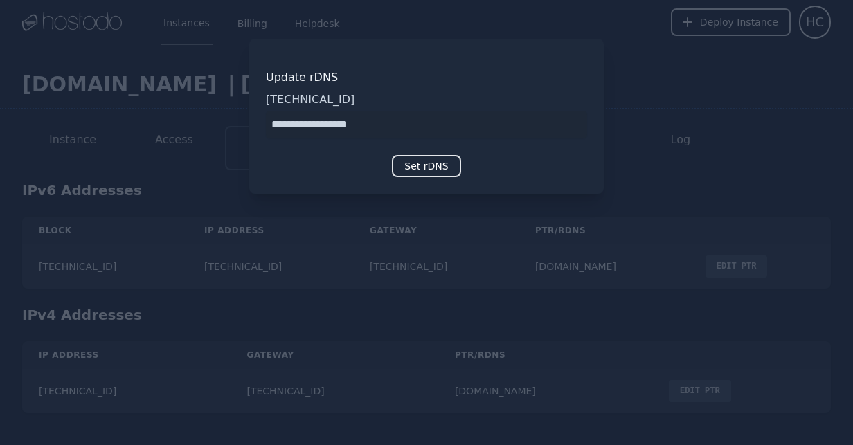
drag, startPoint x: 299, startPoint y: 123, endPoint x: 159, endPoint y: 132, distance: 140.1
click at [159, 132] on div "​ Update rDNS 2606:65c0:10:7a:8776:10c9:ec16:e8d1 Set rDNS" at bounding box center [426, 222] width 853 height 445
type input "**********"
click at [428, 163] on button "Set rDNS" at bounding box center [426, 166] width 69 height 22
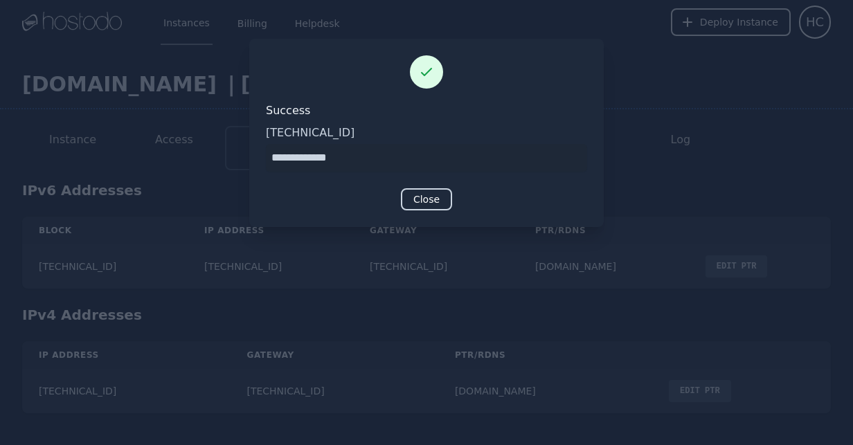
click at [432, 199] on button "Close" at bounding box center [426, 199] width 51 height 22
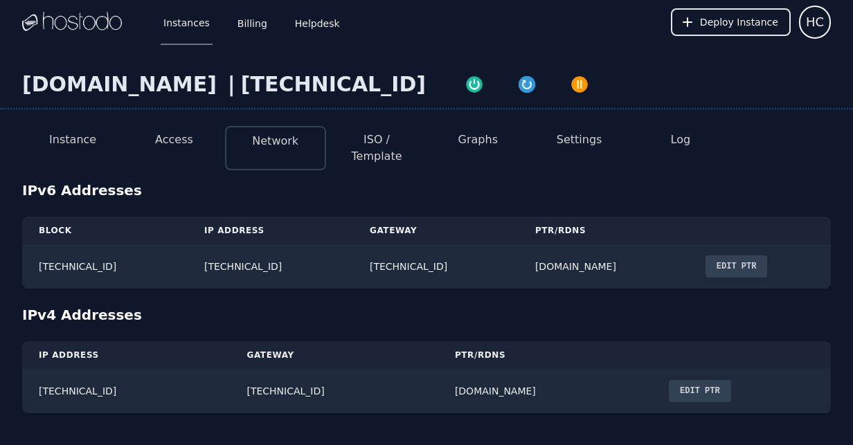
click at [702, 380] on button "Edit PTR" at bounding box center [700, 391] width 62 height 22
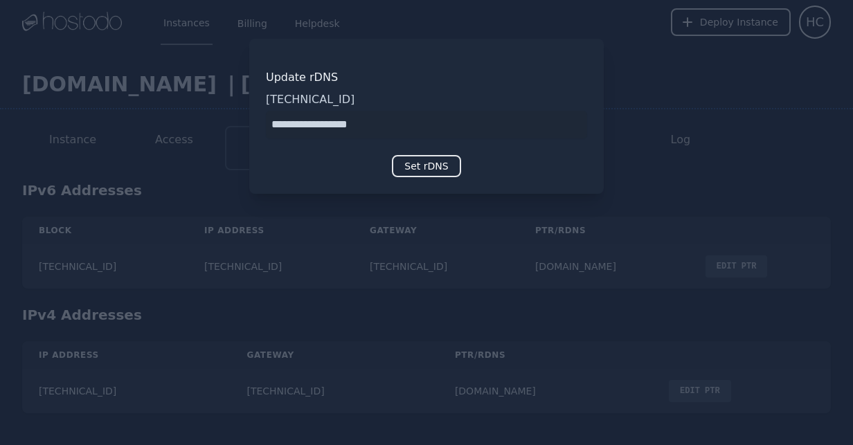
drag, startPoint x: 300, startPoint y: 132, endPoint x: 107, endPoint y: 132, distance: 193.1
click at [108, 132] on div "​ Update rDNS 158.51.124.27 Set rDNS" at bounding box center [426, 222] width 853 height 445
type input "**********"
click at [433, 154] on div "Update rDNS 158.51.124.27 Set rDNS" at bounding box center [426, 116] width 354 height 155
click at [428, 181] on div "Update rDNS 158.51.124.27 Set rDNS" at bounding box center [426, 116] width 354 height 155
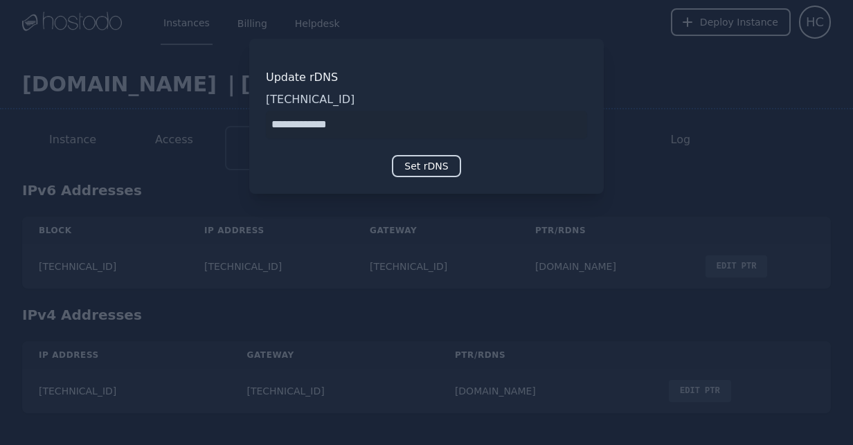
click at [428, 172] on button "Set rDNS" at bounding box center [426, 166] width 69 height 22
click at [429, 164] on button "Set rDNS" at bounding box center [426, 166] width 69 height 22
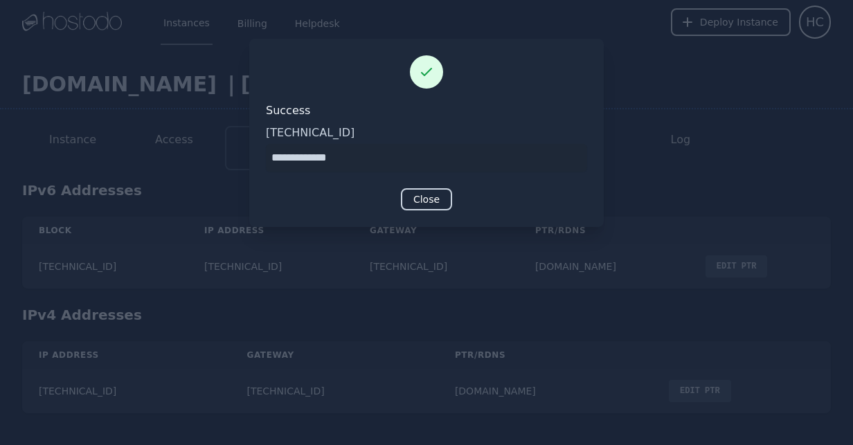
click at [435, 202] on button "Close" at bounding box center [426, 199] width 51 height 22
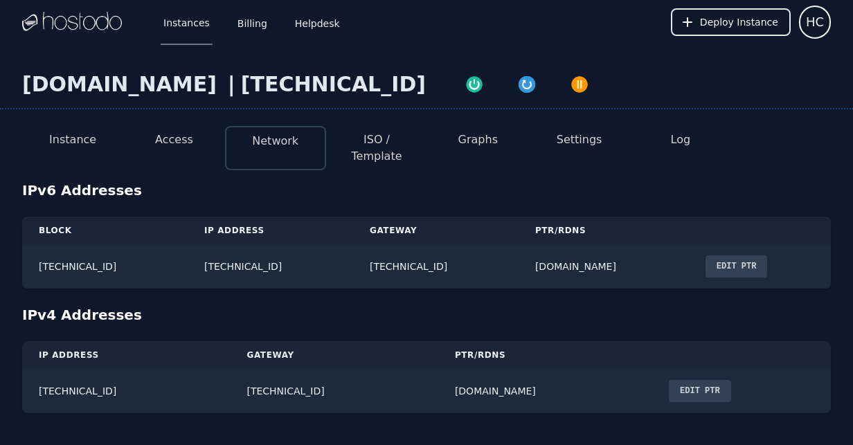
click at [383, 143] on button "ISO / Template" at bounding box center [376, 148] width 79 height 33
select select "**"
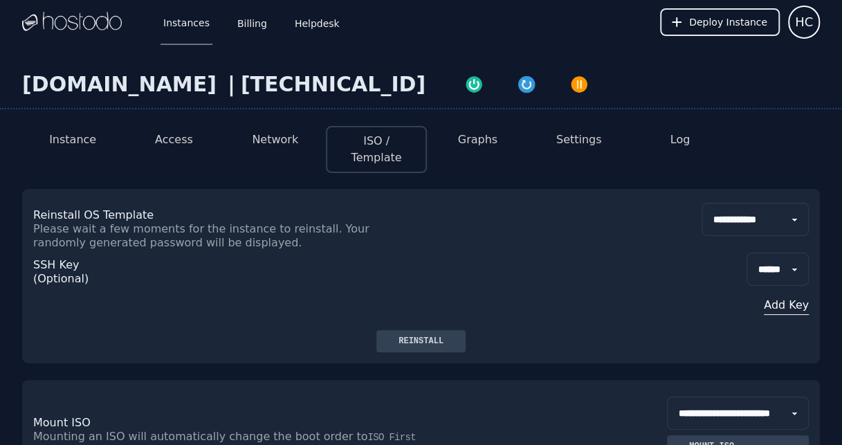
click at [176, 142] on button "Access" at bounding box center [174, 140] width 38 height 17
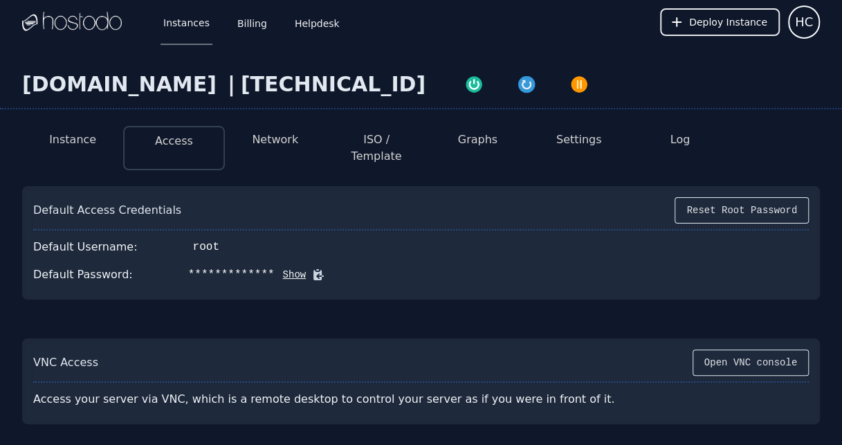
click at [176, 141] on button "Access" at bounding box center [174, 141] width 38 height 17
click at [298, 143] on li "Network" at bounding box center [275, 148] width 101 height 44
click at [361, 137] on button "ISO / Template" at bounding box center [376, 148] width 79 height 33
select select "**"
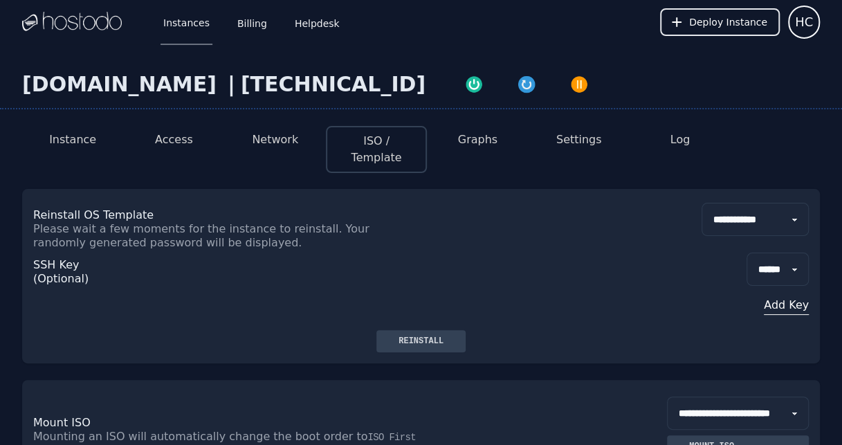
click at [92, 150] on li "Instance" at bounding box center [72, 149] width 101 height 47
click at [176, 144] on button "Access" at bounding box center [174, 140] width 38 height 17
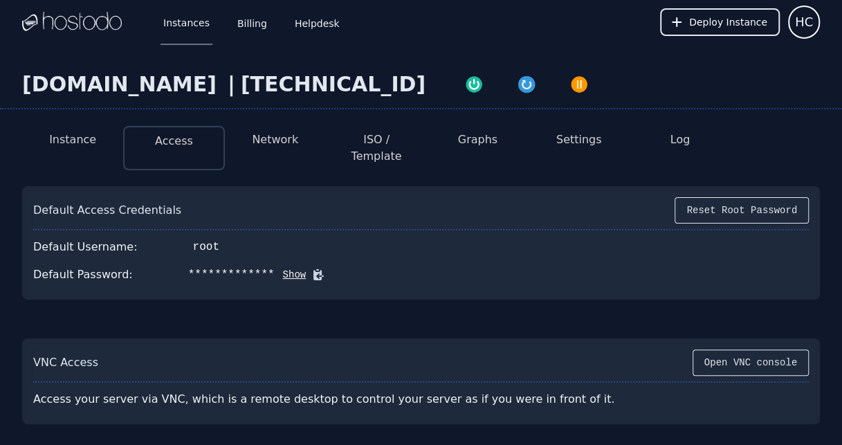
click at [283, 134] on button "Network" at bounding box center [275, 140] width 46 height 17
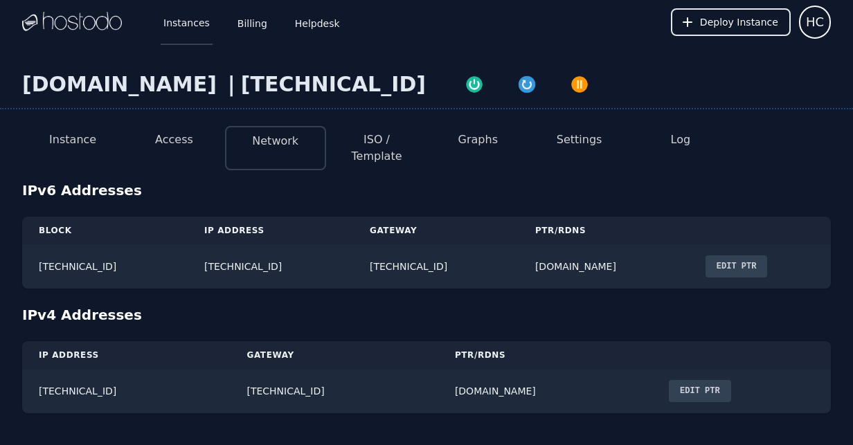
click at [176, 24] on link "Instances" at bounding box center [187, 22] width 52 height 46
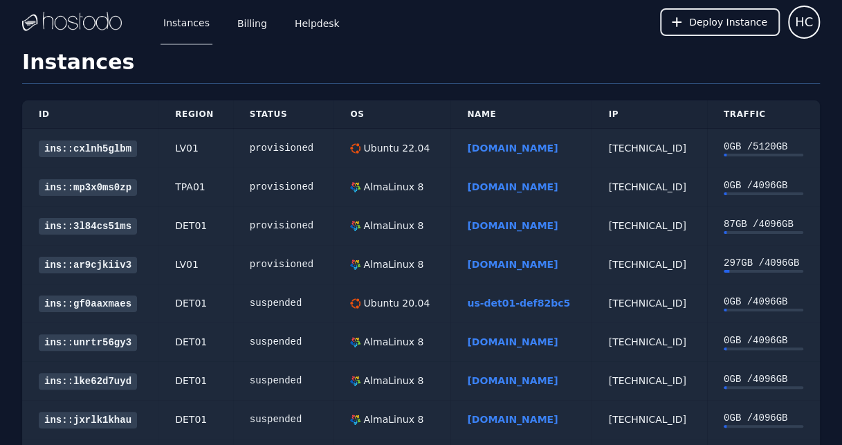
click at [364, 197] on td "AlmaLinux 8" at bounding box center [392, 187] width 117 height 39
click at [363, 192] on div "AlmaLinux 8" at bounding box center [392, 187] width 63 height 14
click at [381, 186] on div "AlmaLinux 8" at bounding box center [392, 187] width 63 height 14
click at [470, 188] on link "nuoshunsL.com" at bounding box center [512, 186] width 91 height 11
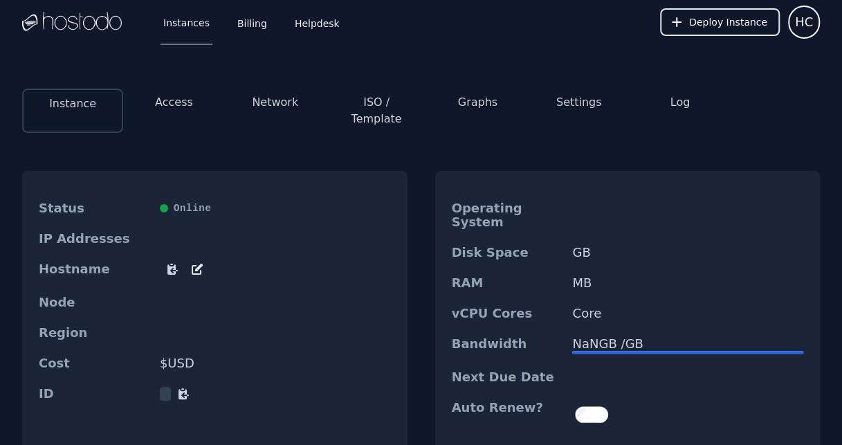
click at [286, 108] on button "Network" at bounding box center [275, 102] width 46 height 17
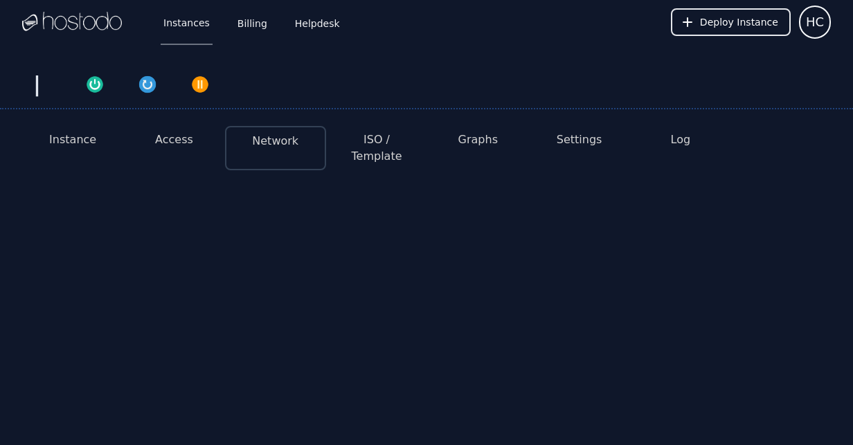
click at [363, 133] on button "ISO / Template" at bounding box center [376, 148] width 79 height 33
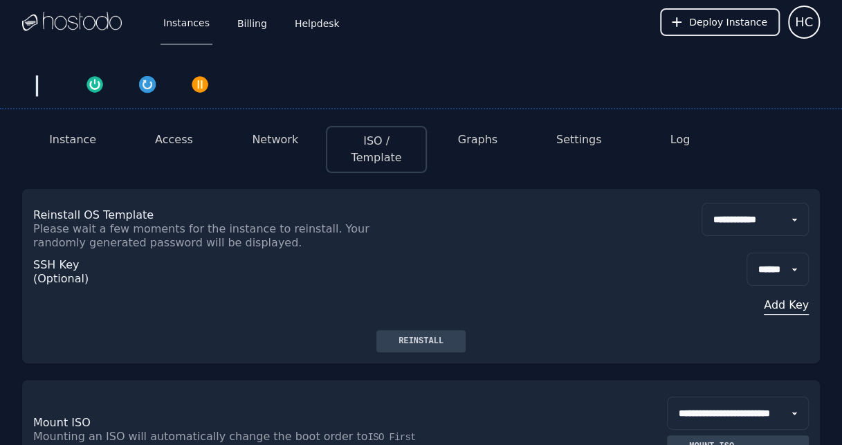
click at [750, 203] on select "**********" at bounding box center [755, 219] width 107 height 33
select select "**"
click at [702, 203] on select "**********" at bounding box center [755, 219] width 107 height 33
click at [168, 136] on button "Access" at bounding box center [174, 140] width 38 height 17
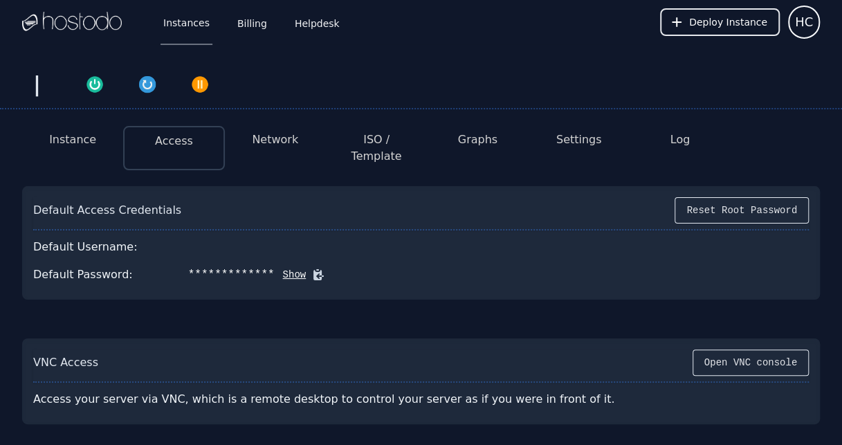
click at [263, 136] on button "Network" at bounding box center [275, 140] width 46 height 17
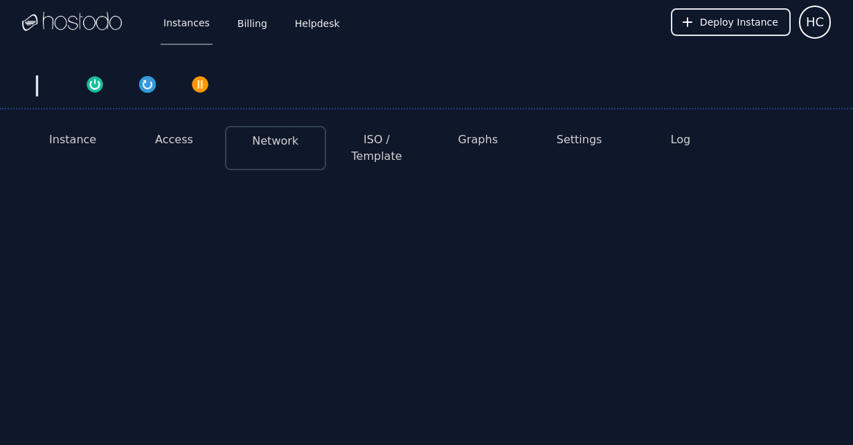
click at [265, 135] on button "Network" at bounding box center [275, 141] width 46 height 17
click at [383, 141] on button "ISO / Template" at bounding box center [376, 148] width 79 height 33
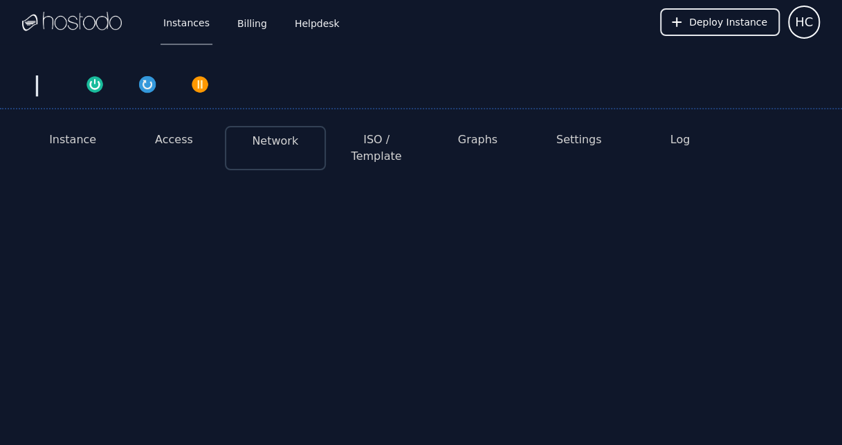
select select
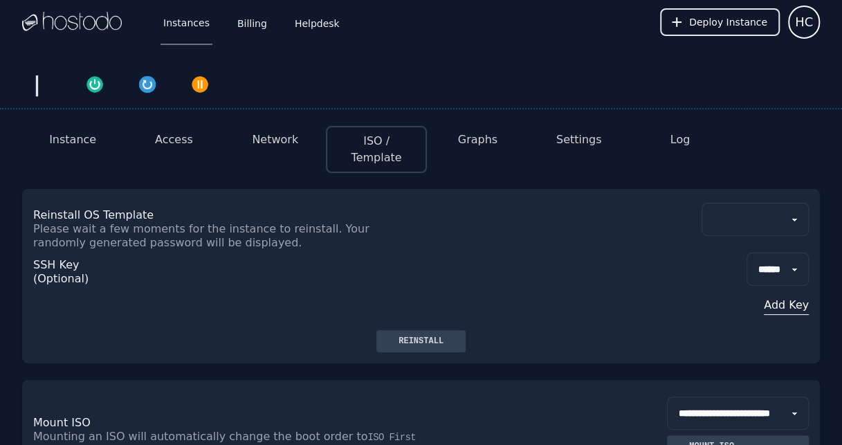
click at [273, 145] on button "Network" at bounding box center [275, 140] width 46 height 17
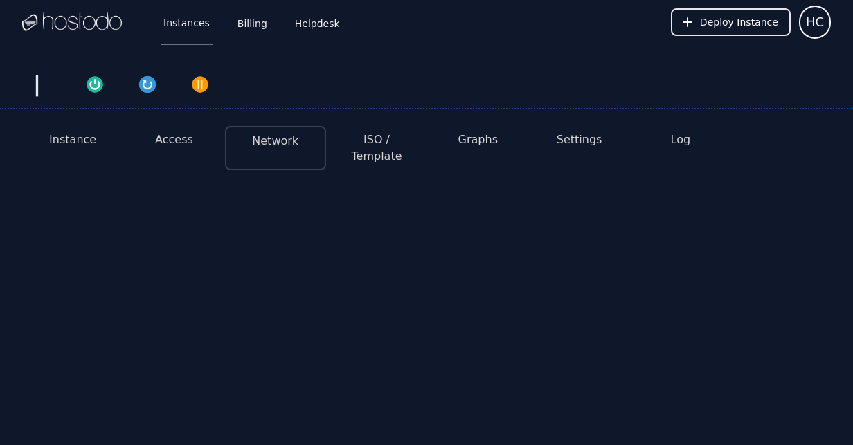
click at [387, 145] on button "ISO / Template" at bounding box center [376, 148] width 79 height 33
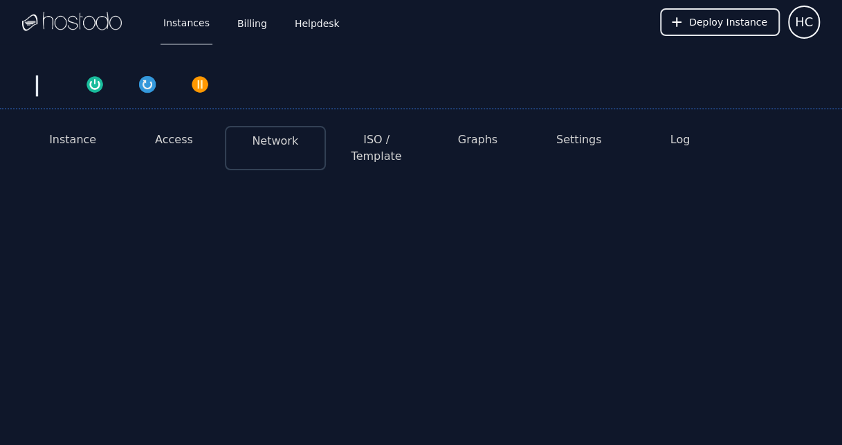
select select
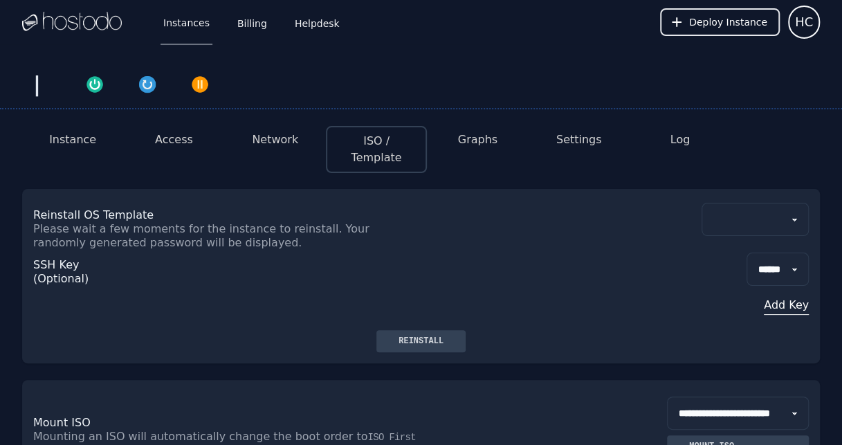
click at [280, 144] on button "Network" at bounding box center [275, 140] width 46 height 17
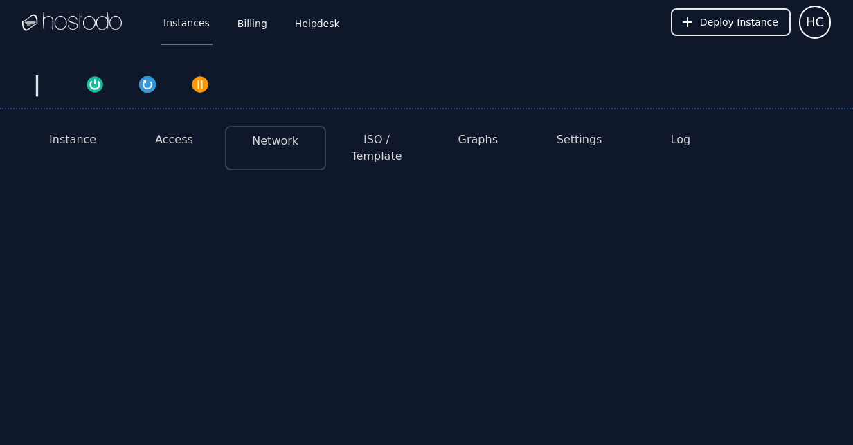
click at [377, 146] on button "ISO / Template" at bounding box center [376, 148] width 79 height 33
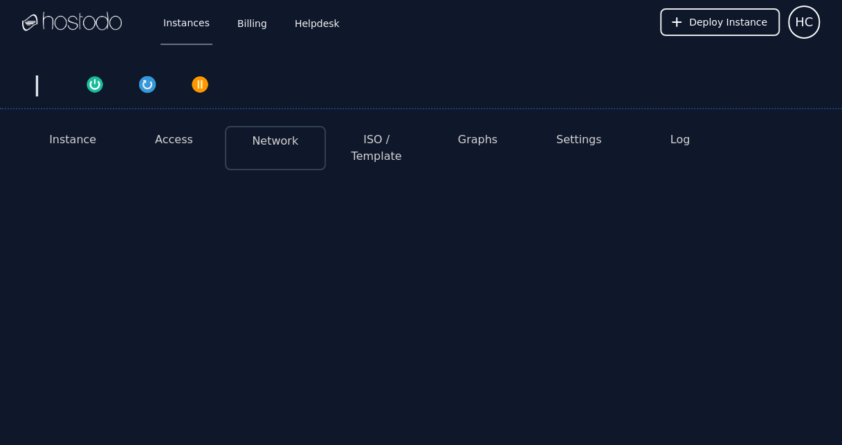
select select
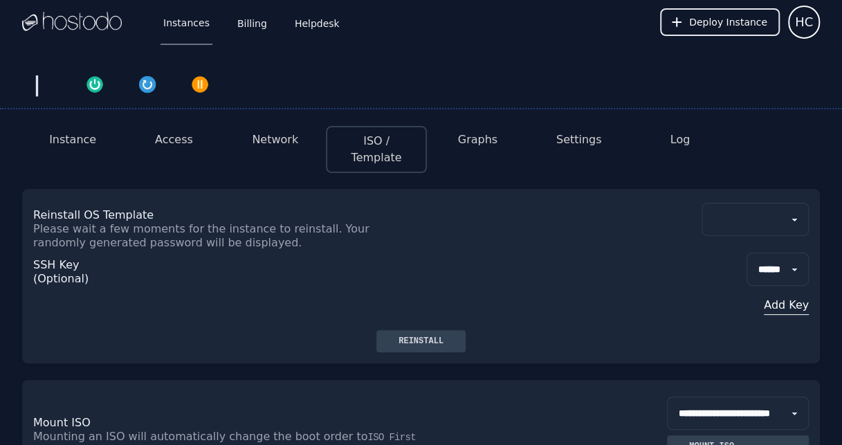
click at [287, 133] on button "Network" at bounding box center [275, 140] width 46 height 17
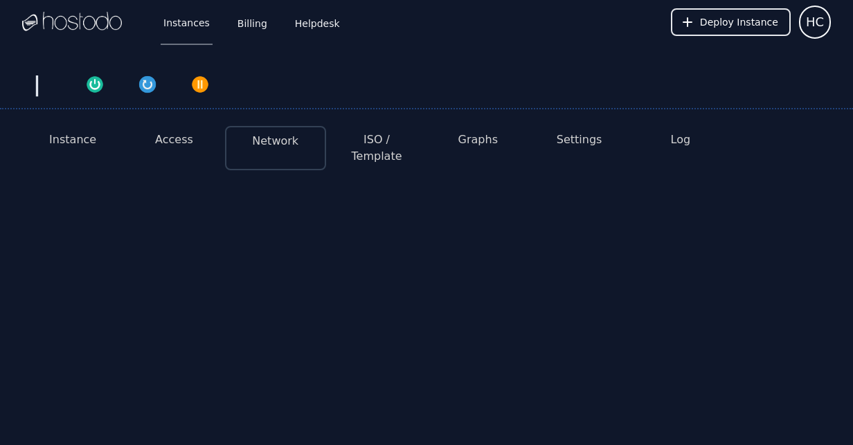
click at [379, 136] on button "ISO / Template" at bounding box center [376, 148] width 79 height 33
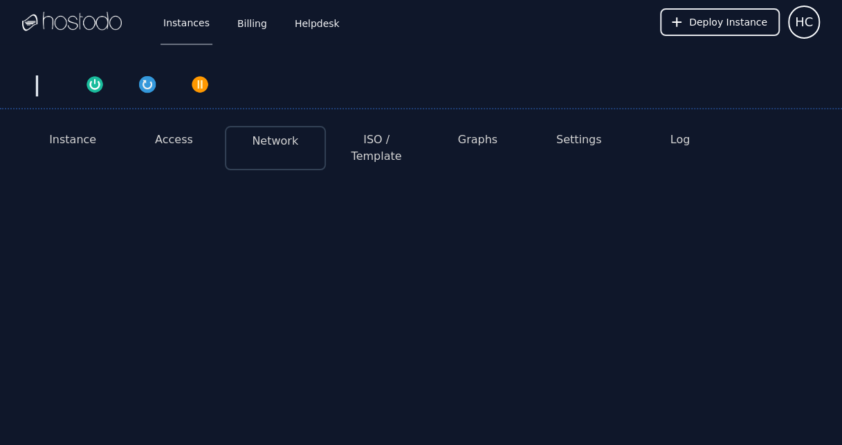
select select
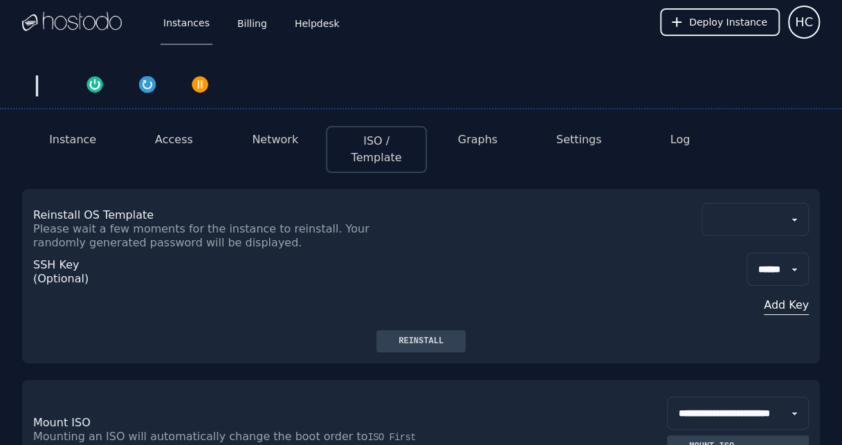
click at [271, 123] on div "Instance Access Network ISO / Template Graphs Settings Log" at bounding box center [421, 143] width 798 height 57
click at [280, 146] on button "Network" at bounding box center [275, 140] width 46 height 17
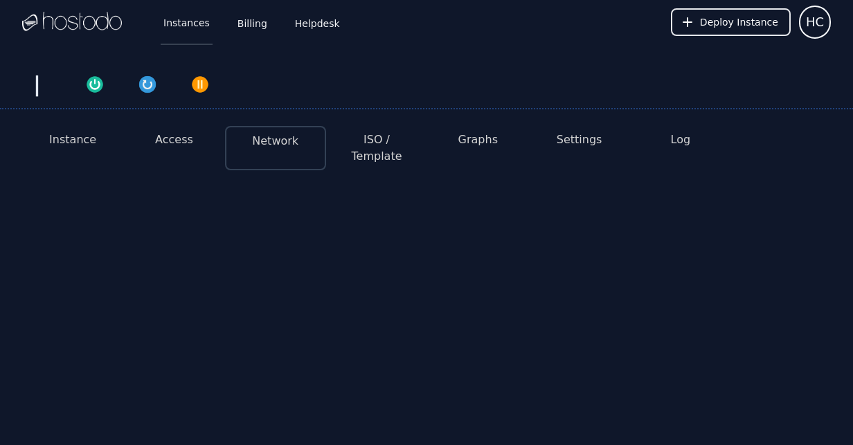
click at [195, 17] on link "Instances" at bounding box center [187, 22] width 52 height 46
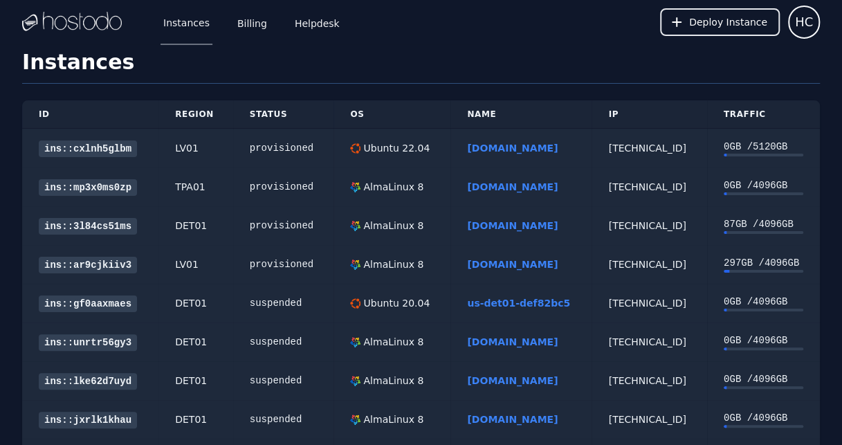
click at [361, 187] on div "AlmaLinux 8" at bounding box center [392, 187] width 63 height 14
click at [475, 191] on link "[DOMAIN_NAME]" at bounding box center [512, 186] width 91 height 11
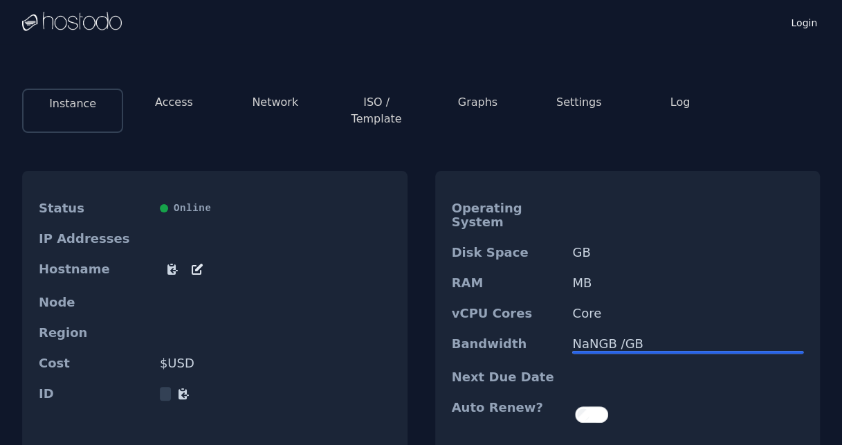
click at [381, 96] on button "ISO / Template" at bounding box center [376, 110] width 79 height 33
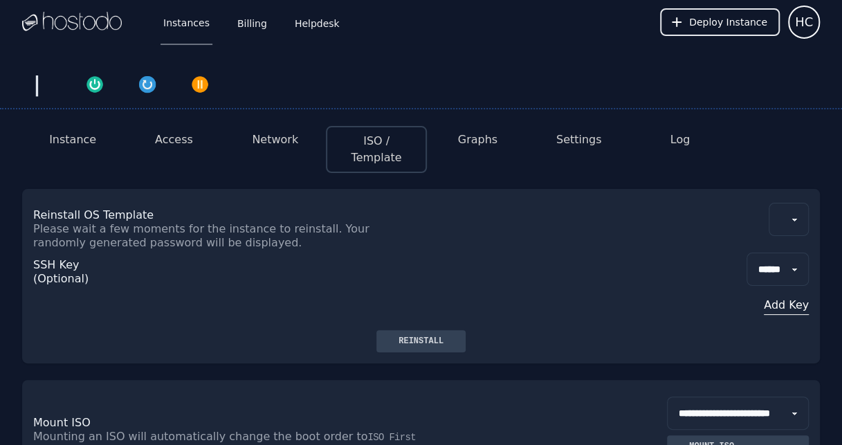
click at [278, 134] on button "Network" at bounding box center [275, 140] width 46 height 17
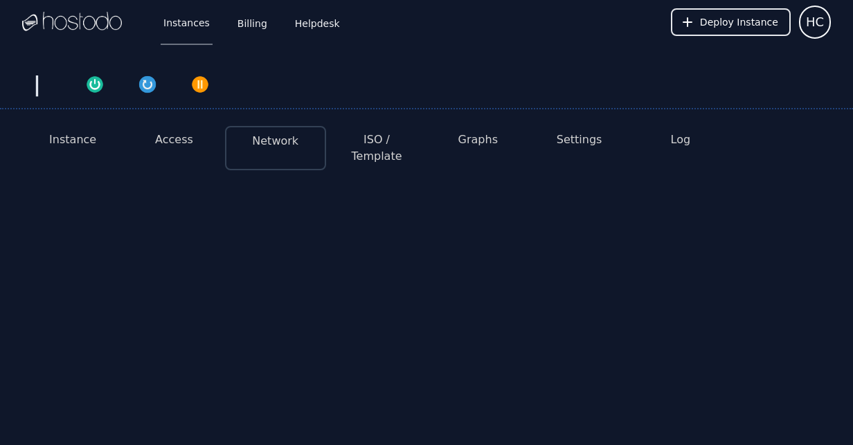
click at [440, 136] on li "Graphs" at bounding box center [477, 148] width 101 height 44
click at [353, 161] on div "| Instance Access Network ISO / Template Graphs Settings Log" at bounding box center [426, 120] width 853 height 153
click at [368, 148] on li "ISO / Template" at bounding box center [376, 148] width 101 height 44
click at [372, 147] on button "ISO / Template" at bounding box center [376, 148] width 79 height 33
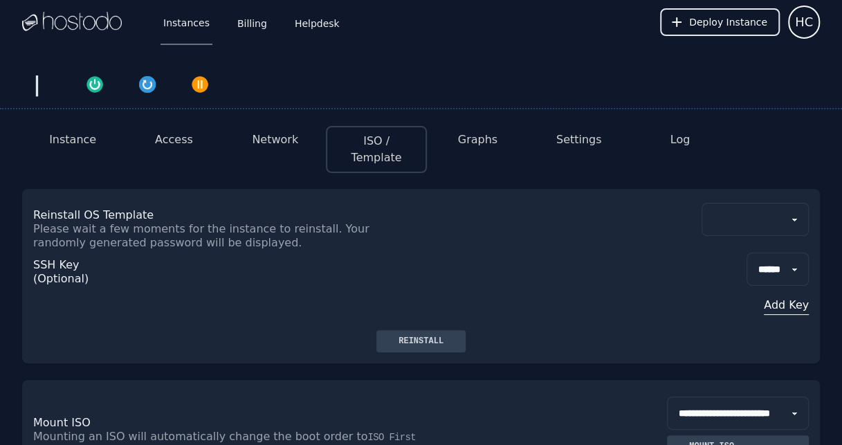
click at [757, 203] on select "**********" at bounding box center [755, 219] width 107 height 33
select select "**"
click at [702, 203] on select "**********" at bounding box center [755, 219] width 107 height 33
click at [401, 336] on div "Reinstall" at bounding box center [421, 341] width 67 height 11
click at [398, 330] on button "Reinstall" at bounding box center [421, 341] width 89 height 22
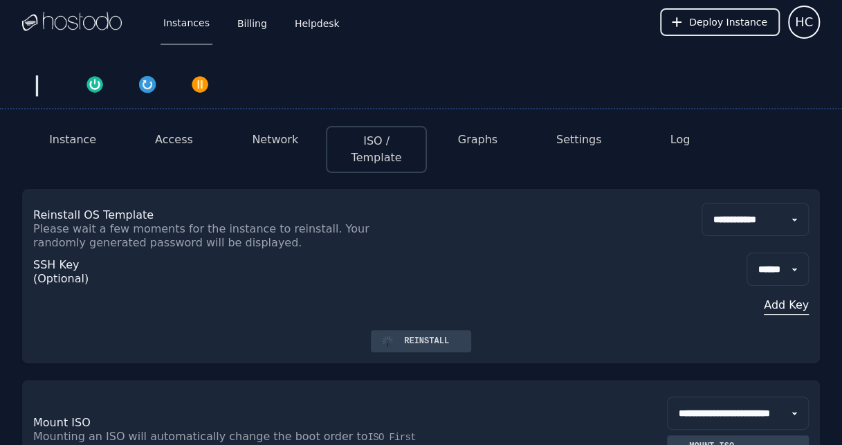
click at [188, 145] on button "Access" at bounding box center [174, 140] width 38 height 17
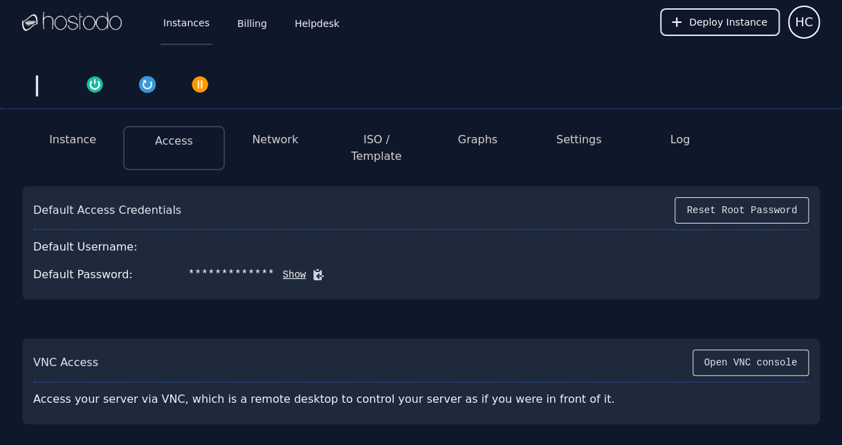
click at [198, 28] on link "Instances" at bounding box center [187, 22] width 52 height 46
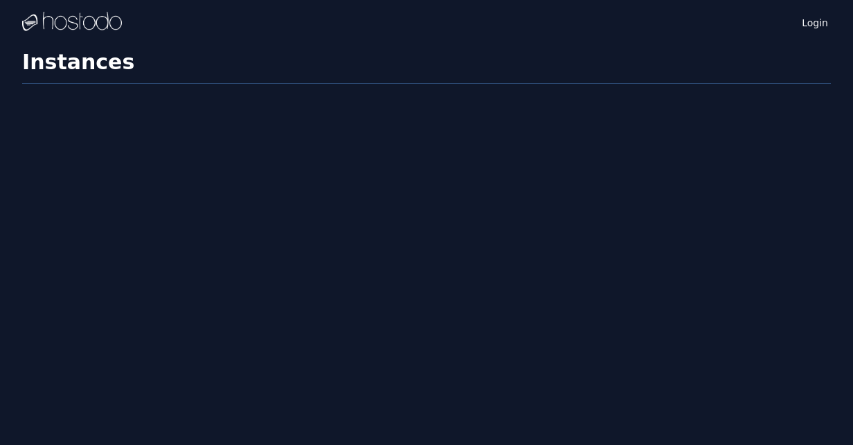
click at [493, 215] on div "Login Instances SSH Keys Billing Helpdesk Sign out Settings Instances" at bounding box center [426, 222] width 853 height 445
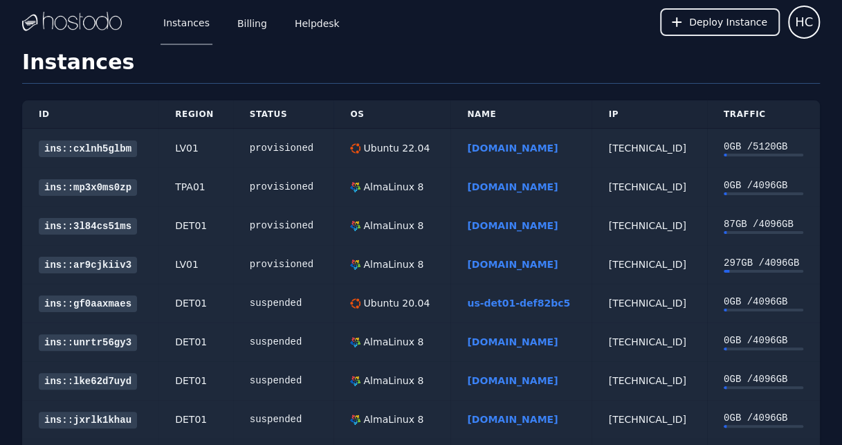
click at [482, 194] on td "[DOMAIN_NAME]" at bounding box center [521, 187] width 141 height 39
click at [485, 188] on link "[DOMAIN_NAME]" at bounding box center [512, 186] width 91 height 11
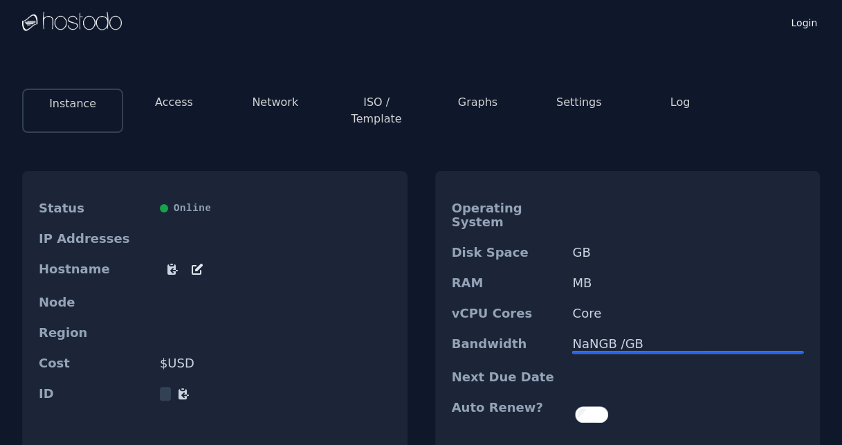
click at [375, 99] on button "ISO / Template" at bounding box center [376, 110] width 79 height 33
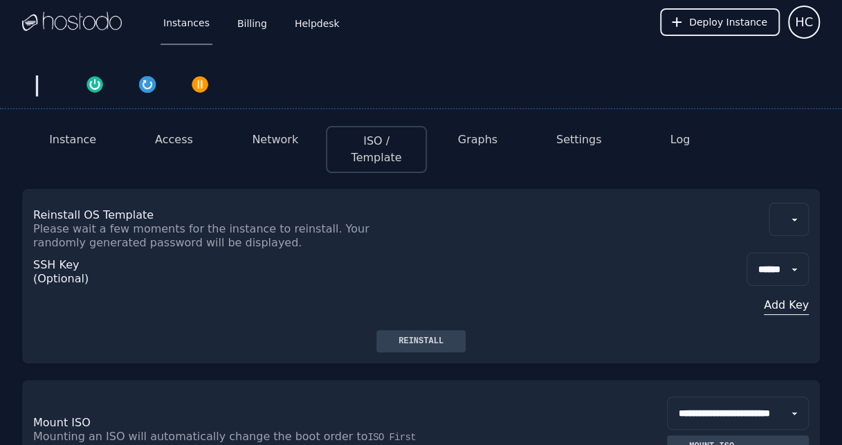
click at [796, 208] on select at bounding box center [789, 219] width 40 height 33
click at [197, 21] on link "Instances" at bounding box center [187, 22] width 52 height 46
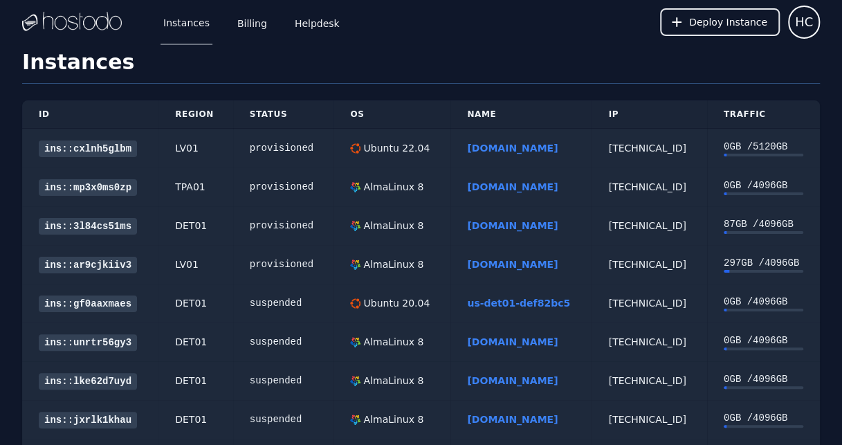
click at [479, 181] on link "nuoshunsL.com" at bounding box center [512, 186] width 91 height 11
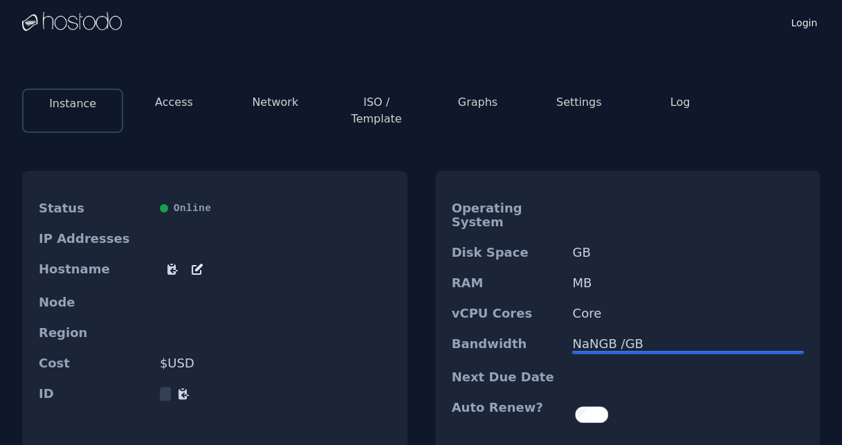
click at [397, 102] on button "ISO / Template" at bounding box center [376, 110] width 79 height 33
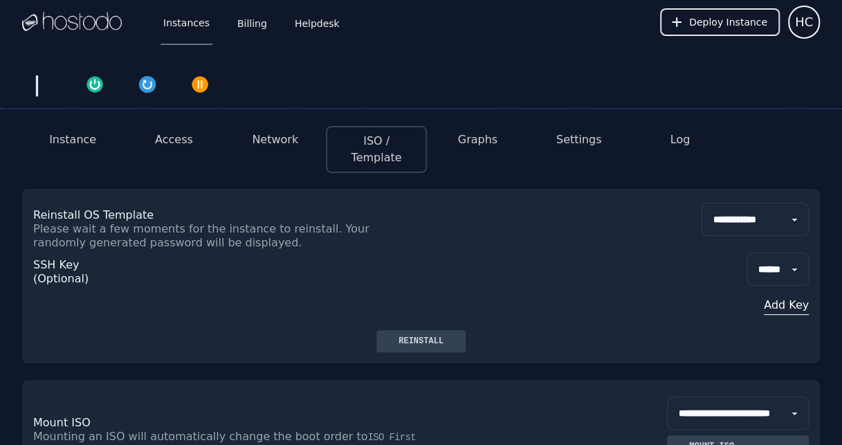
click at [721, 210] on select "**********" at bounding box center [755, 219] width 107 height 33
select select "**"
click at [702, 203] on select "**********" at bounding box center [755, 219] width 107 height 33
click at [427, 336] on div "Reinstall" at bounding box center [421, 341] width 67 height 11
click at [171, 141] on button "Access" at bounding box center [174, 140] width 38 height 17
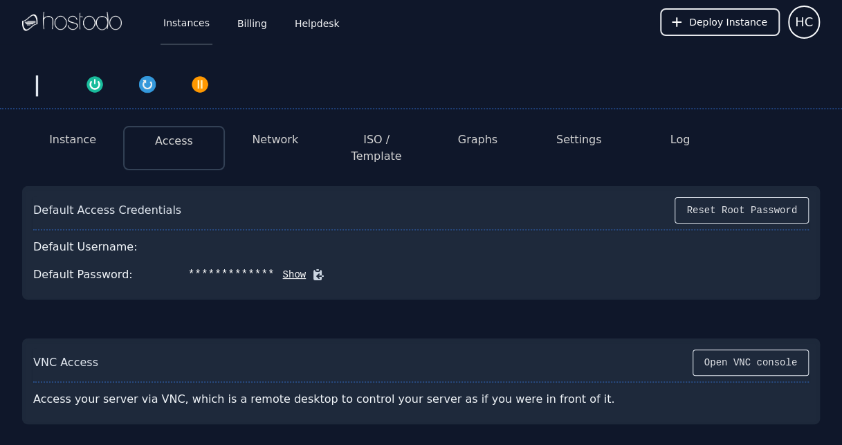
click at [195, 22] on link "Instances" at bounding box center [187, 22] width 52 height 46
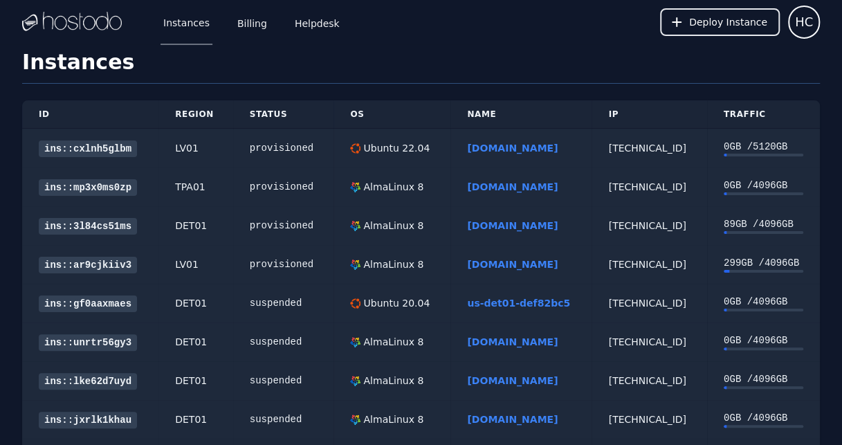
click at [474, 187] on link "nuoshunsL.com" at bounding box center [512, 186] width 91 height 11
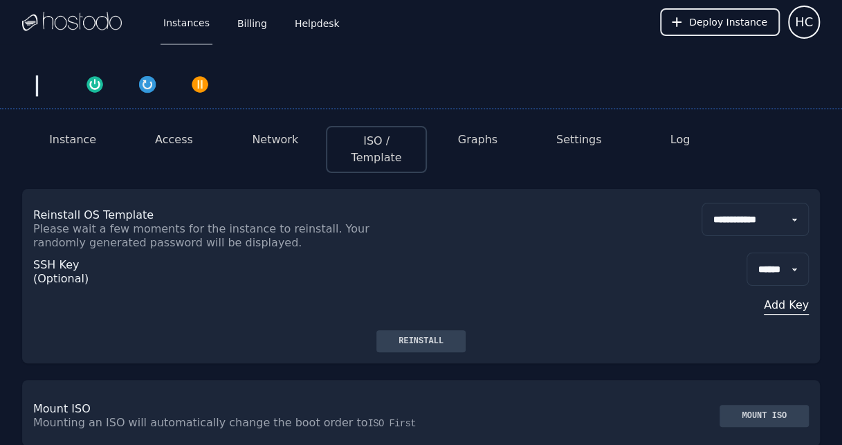
click at [809, 189] on div "**********" at bounding box center [421, 259] width 798 height 141
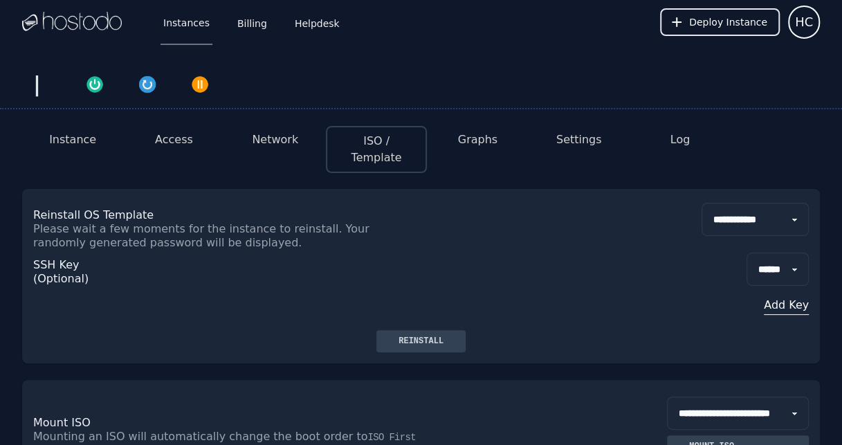
click at [797, 203] on select "**********" at bounding box center [755, 219] width 107 height 33
select select "**"
click at [702, 203] on select "**********" at bounding box center [755, 219] width 107 height 33
click at [410, 336] on div "Reinstall" at bounding box center [421, 341] width 67 height 11
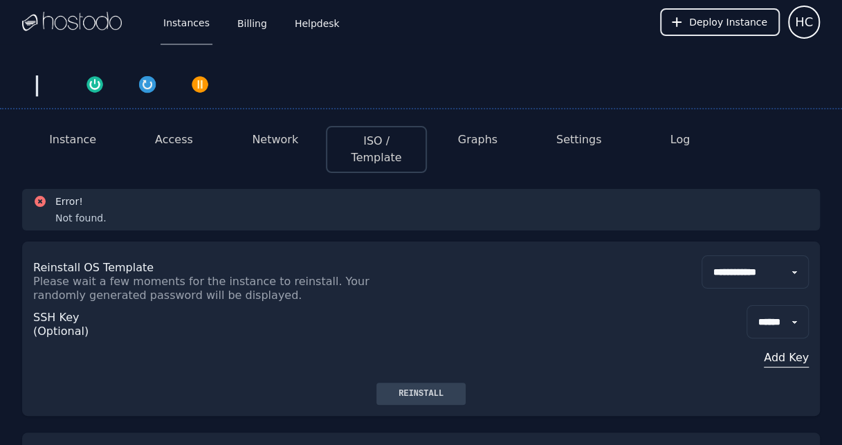
click at [453, 388] on div "Reinstall" at bounding box center [421, 393] width 67 height 11
click at [272, 138] on button "Network" at bounding box center [275, 140] width 46 height 17
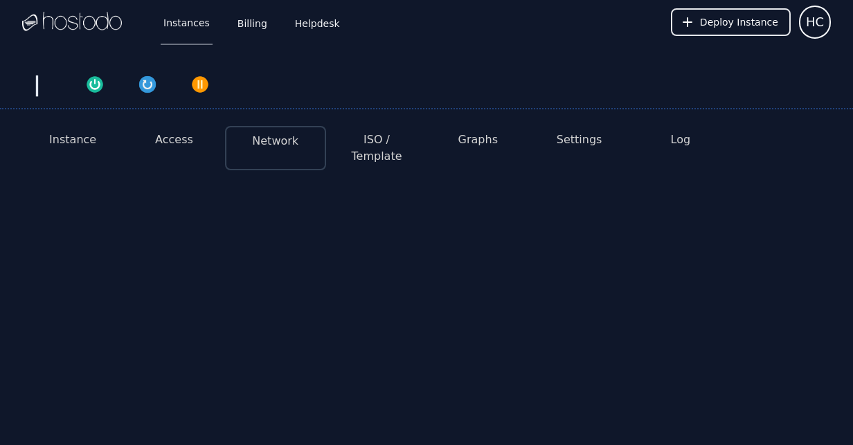
click at [161, 133] on button "Access" at bounding box center [174, 140] width 38 height 17
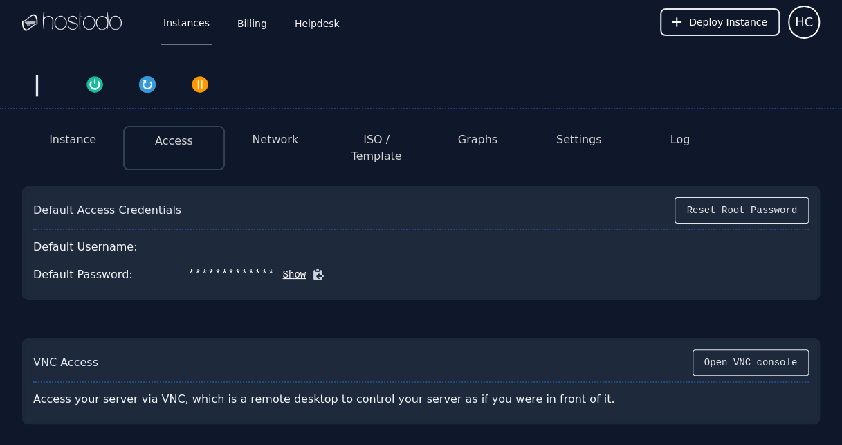
click at [166, 138] on button "Access" at bounding box center [174, 141] width 38 height 17
drag, startPoint x: 85, startPoint y: 126, endPoint x: 70, endPoint y: 140, distance: 20.6
click at [84, 126] on li "Instance" at bounding box center [72, 148] width 101 height 44
click at [70, 140] on button "Instance" at bounding box center [72, 140] width 47 height 17
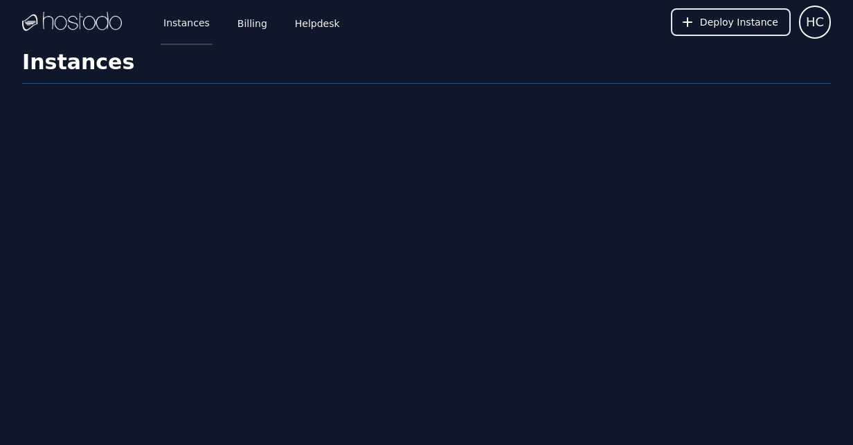
click at [179, 19] on link "Instances" at bounding box center [187, 22] width 52 height 46
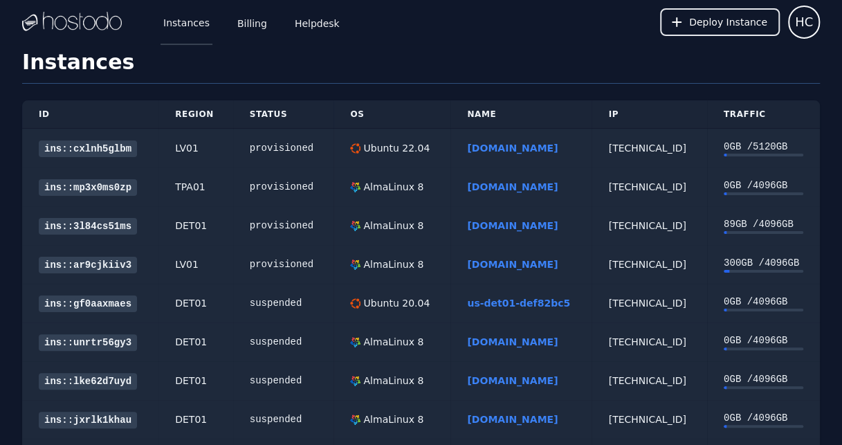
click at [181, 44] on link "Instances" at bounding box center [187, 22] width 52 height 46
click at [511, 228] on link "[DOMAIN_NAME]" at bounding box center [512, 225] width 91 height 11
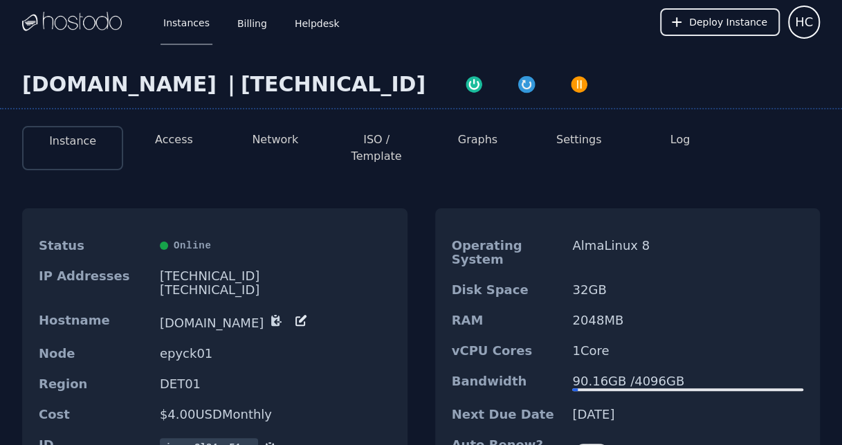
click at [354, 98] on div "node.auto-rp.com | 38.43.93.211 Instance Access Network ISO / Template Graphs S…" at bounding box center [421, 359] width 842 height 630
click at [296, 316] on icon at bounding box center [301, 321] width 10 height 10
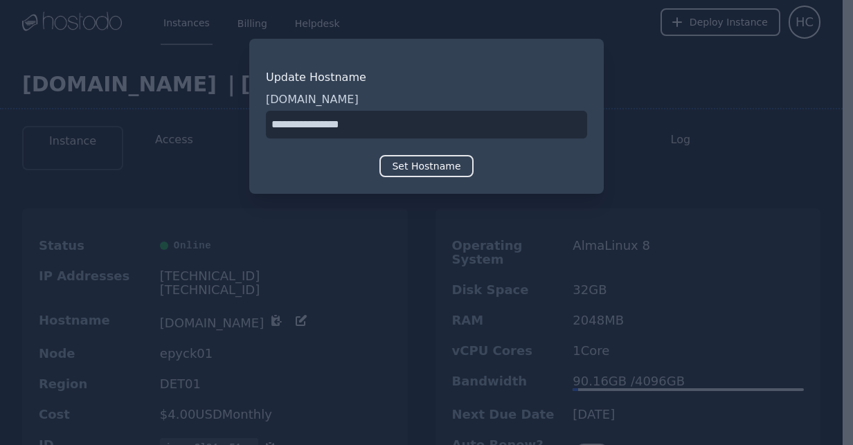
drag, startPoint x: 300, startPoint y: 125, endPoint x: 238, endPoint y: 121, distance: 62.4
click at [238, 121] on div "​ Update Hostname node.auto-rp.com Set Hostname" at bounding box center [426, 222] width 853 height 445
type input "**********"
click at [455, 159] on button "Set Hostname" at bounding box center [425, 166] width 93 height 22
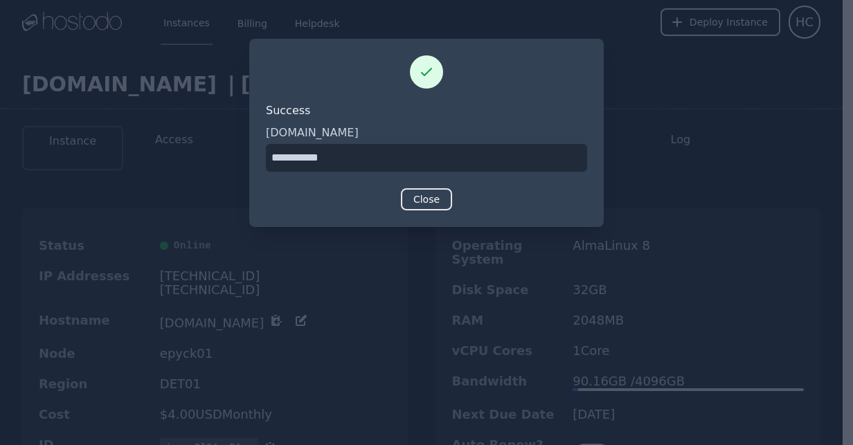
click at [447, 261] on div at bounding box center [426, 222] width 853 height 445
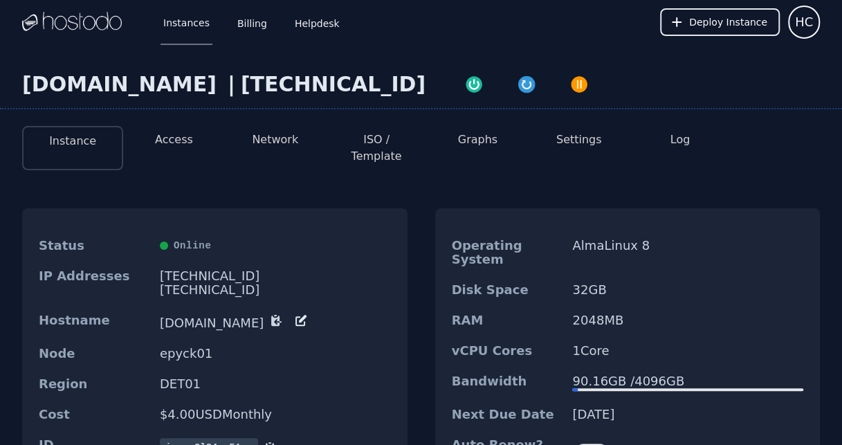
click at [269, 134] on button "Network" at bounding box center [275, 140] width 46 height 17
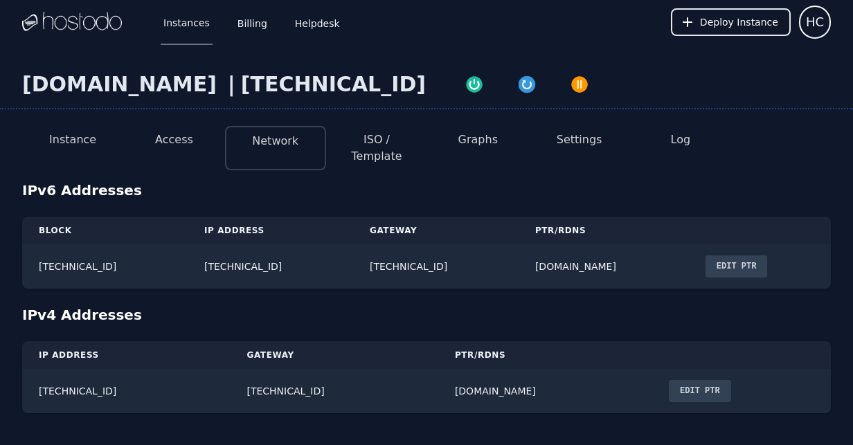
click at [388, 138] on button "ISO / Template" at bounding box center [376, 148] width 79 height 33
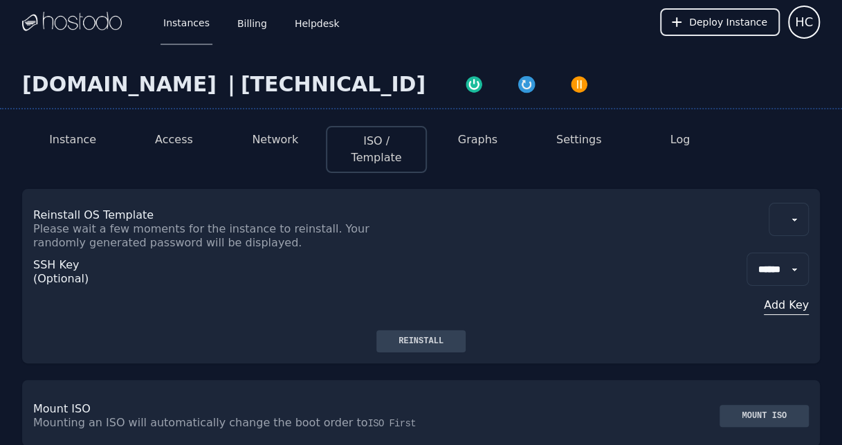
click at [269, 134] on button "Network" at bounding box center [275, 140] width 46 height 17
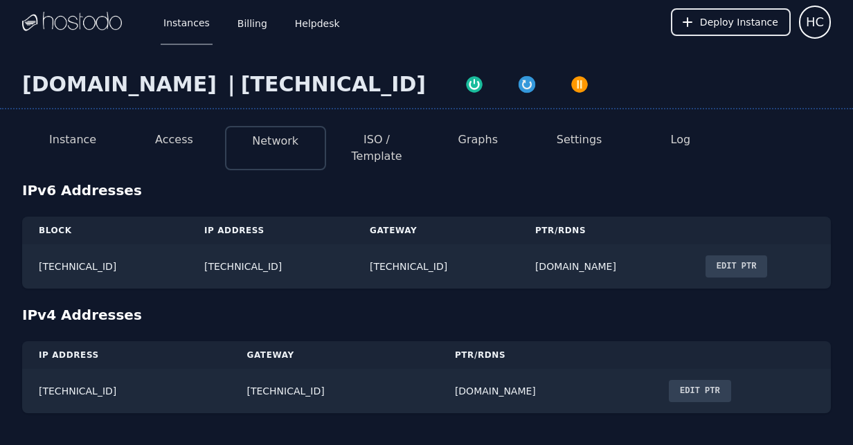
click at [768, 257] on button "Edit PTR" at bounding box center [736, 266] width 62 height 22
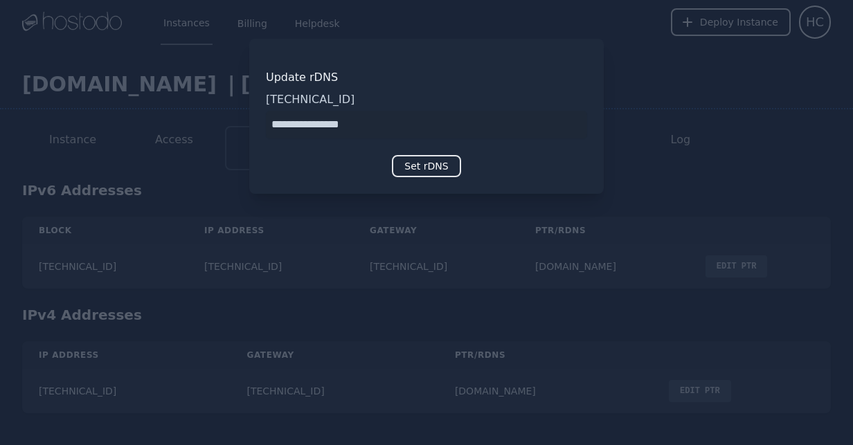
drag, startPoint x: 300, startPoint y: 123, endPoint x: 148, endPoint y: 127, distance: 151.7
click at [148, 127] on div "​ Update rDNS 2606:65c0:40:268:49c7:4c0e:6a63:4e6d Set rDNS" at bounding box center [426, 222] width 853 height 445
type input "**********"
click at [431, 161] on button "Set rDNS" at bounding box center [426, 166] width 69 height 22
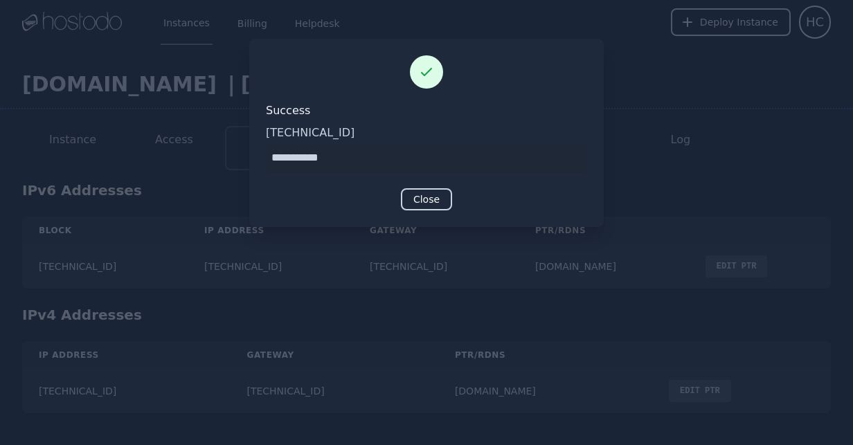
click at [418, 199] on button "Close" at bounding box center [426, 199] width 51 height 22
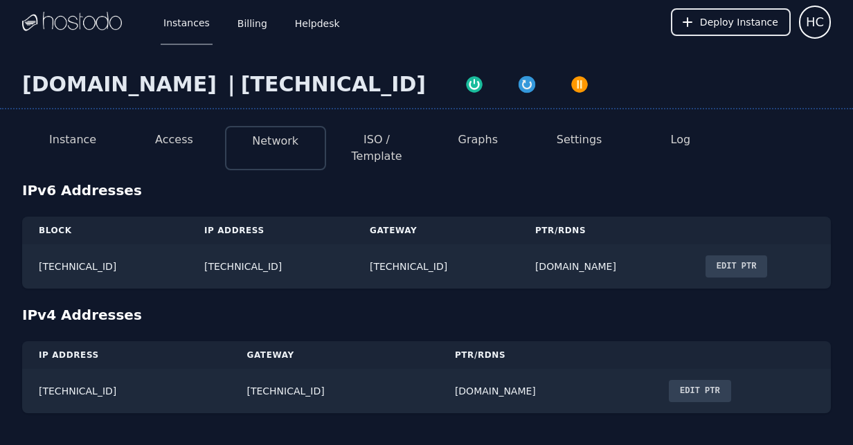
click at [669, 383] on button "Edit PTR" at bounding box center [700, 391] width 62 height 22
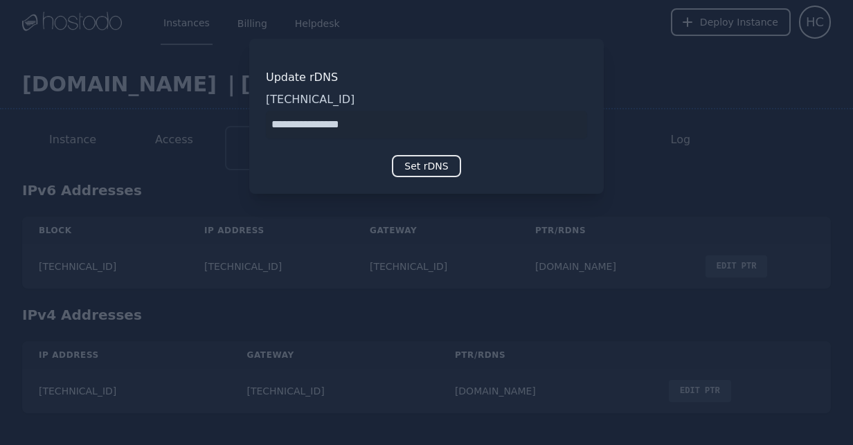
drag, startPoint x: 303, startPoint y: 126, endPoint x: 61, endPoint y: 123, distance: 242.3
click at [61, 123] on form "Update rDNS [TECHNICAL_ID] Set rDNS" at bounding box center [426, 116] width 853 height 199
type input "**********"
click at [418, 174] on button "Set rDNS" at bounding box center [426, 166] width 69 height 22
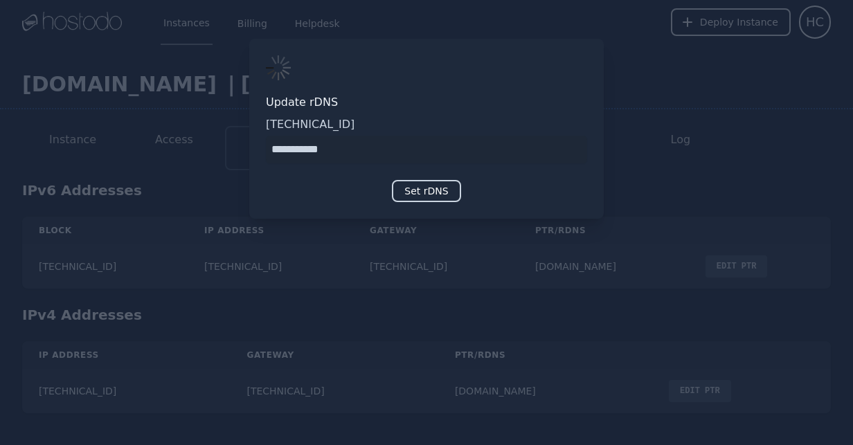
click at [428, 192] on button "Set rDNS" at bounding box center [426, 191] width 69 height 22
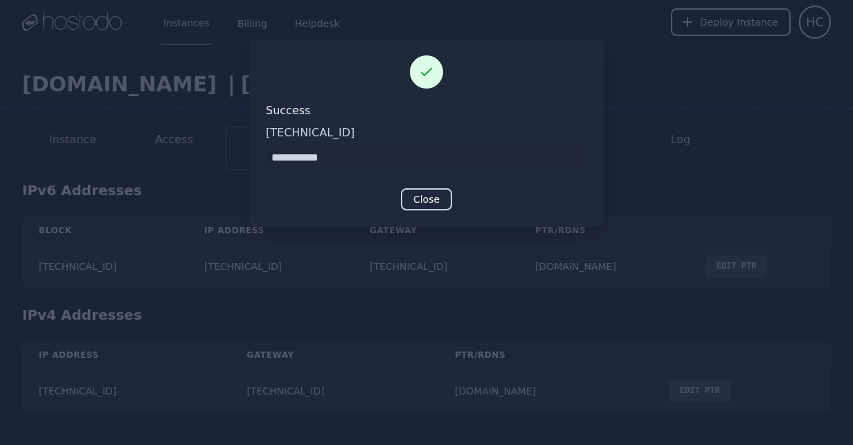
click at [436, 195] on button "Close" at bounding box center [426, 199] width 51 height 22
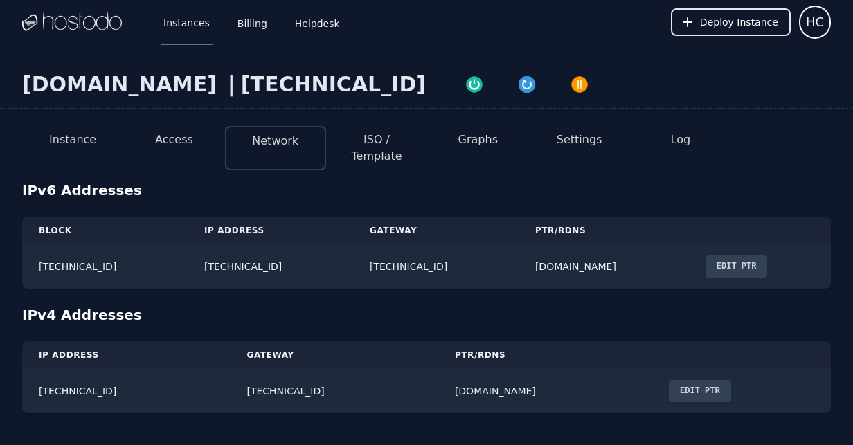
click at [177, 137] on button "Access" at bounding box center [174, 140] width 38 height 17
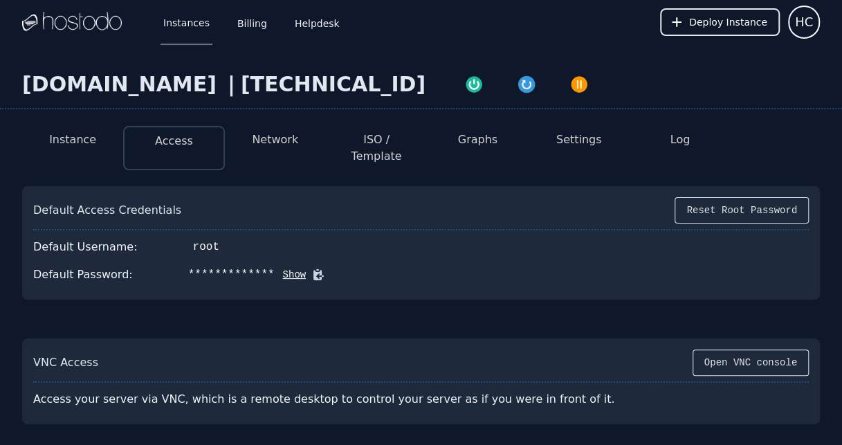
click at [377, 138] on button "ISO / Template" at bounding box center [376, 148] width 79 height 33
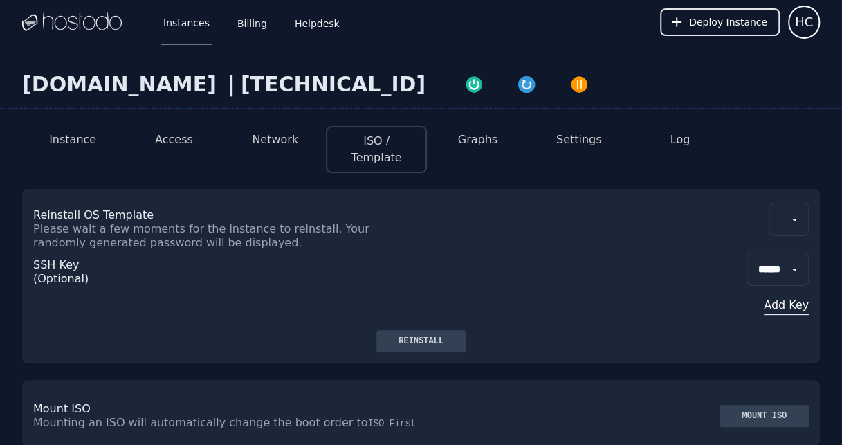
click at [794, 203] on select at bounding box center [789, 219] width 40 height 33
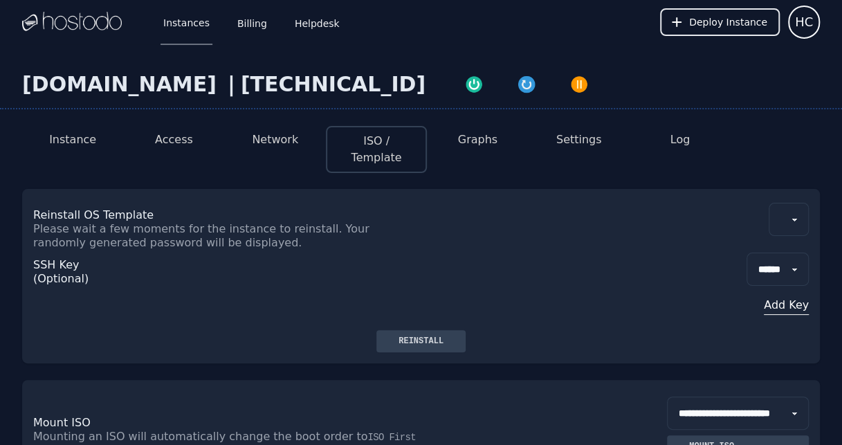
click at [782, 213] on select at bounding box center [789, 219] width 40 height 33
click at [796, 203] on select at bounding box center [789, 219] width 40 height 33
select select "**"
click at [702, 203] on select "**********" at bounding box center [755, 219] width 107 height 33
click at [433, 336] on div "Reinstall" at bounding box center [421, 341] width 67 height 11
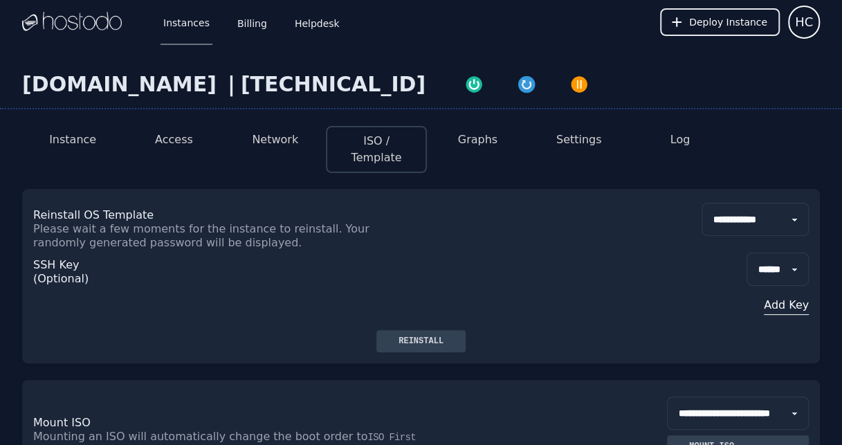
click at [63, 143] on button "Instance" at bounding box center [72, 140] width 47 height 17
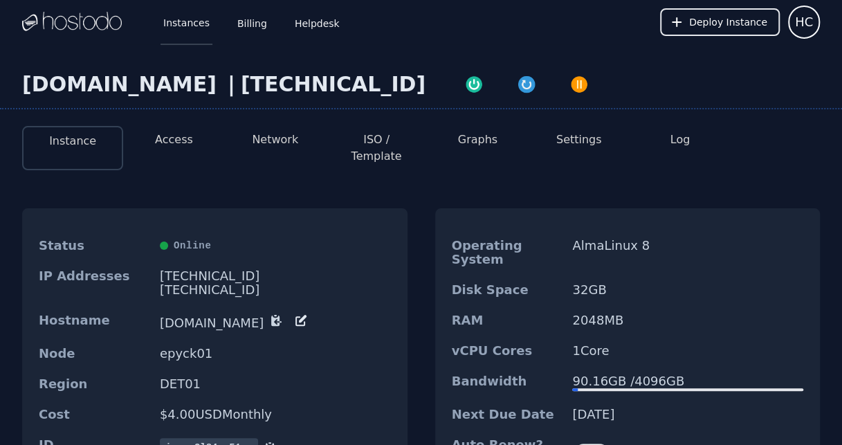
click at [180, 17] on link "Instances" at bounding box center [187, 22] width 52 height 46
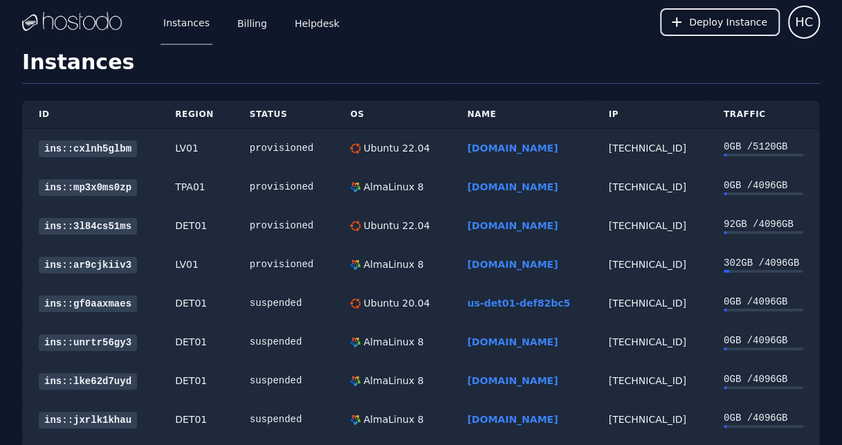
click at [491, 184] on link "[DOMAIN_NAME]" at bounding box center [512, 186] width 91 height 11
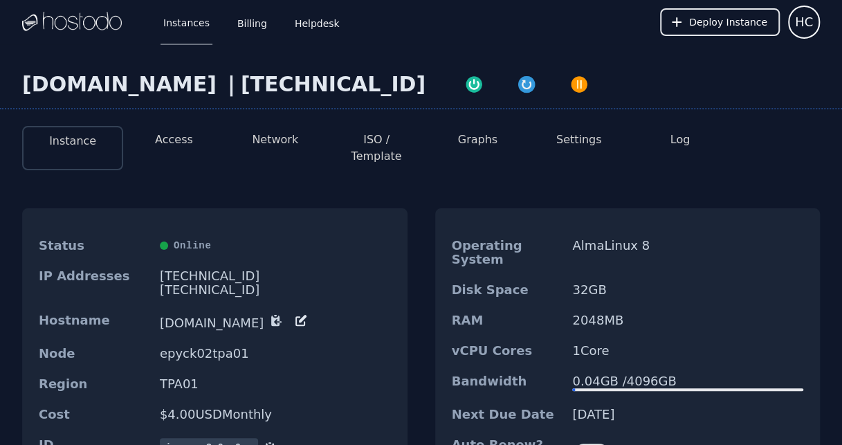
click at [382, 142] on button "ISO / Template" at bounding box center [376, 148] width 79 height 33
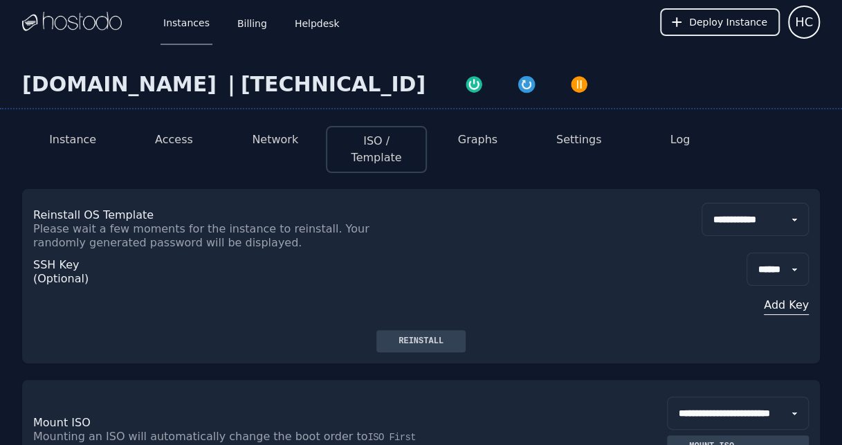
click at [787, 203] on select "**********" at bounding box center [755, 219] width 107 height 33
select select "**"
click at [702, 203] on select "**********" at bounding box center [755, 219] width 107 height 33
click at [435, 336] on div "Reinstall" at bounding box center [421, 341] width 67 height 11
click at [188, 28] on link "Instances" at bounding box center [187, 22] width 52 height 46
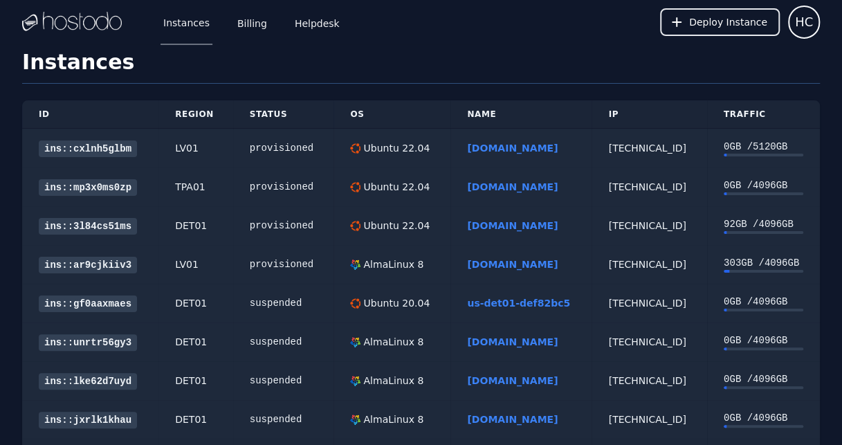
click at [371, 232] on td "Ubuntu 22.04" at bounding box center [392, 225] width 117 height 39
click at [469, 222] on link "[DOMAIN_NAME]" at bounding box center [512, 225] width 91 height 11
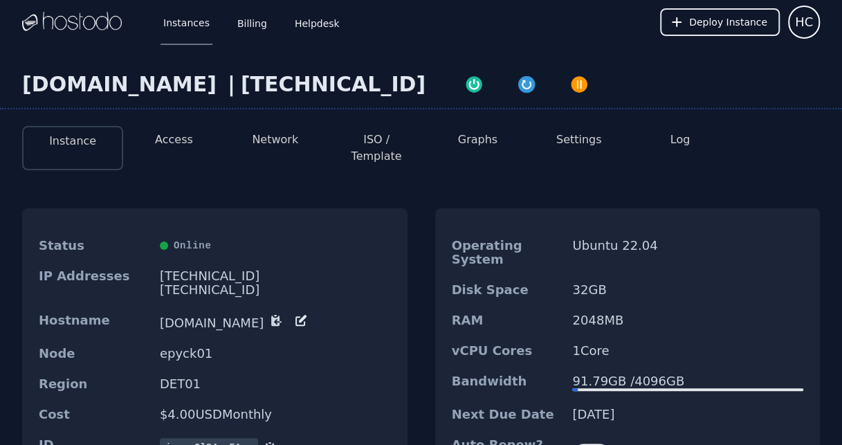
click at [680, 135] on button "Log" at bounding box center [681, 140] width 20 height 17
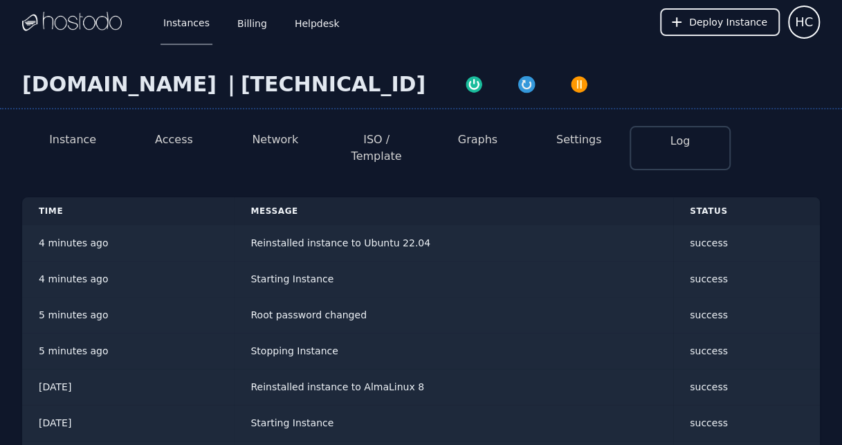
click at [476, 145] on button "Graphs" at bounding box center [477, 140] width 39 height 17
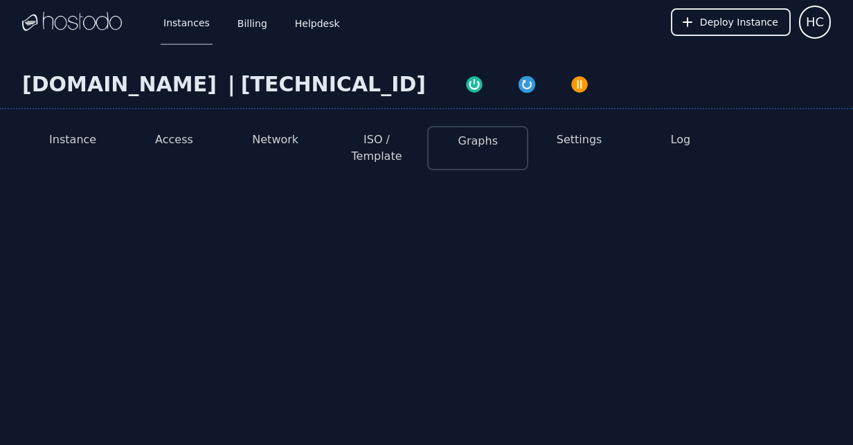
select select "***"
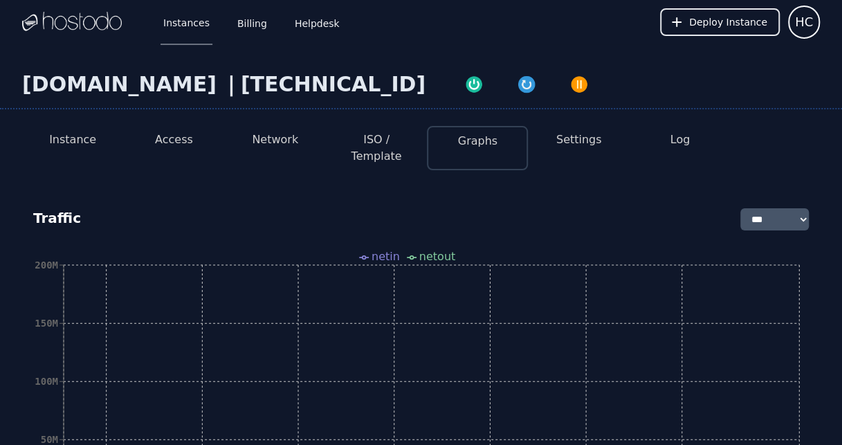
click at [399, 147] on button "ISO / Template" at bounding box center [376, 148] width 79 height 33
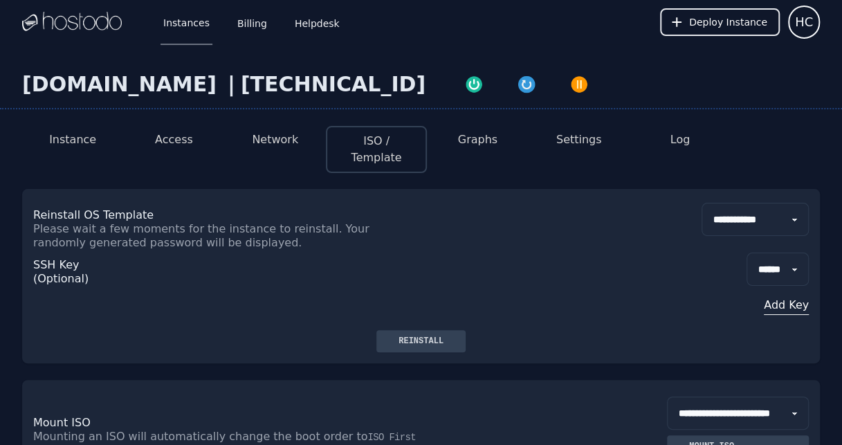
click at [262, 133] on button "Network" at bounding box center [275, 140] width 46 height 17
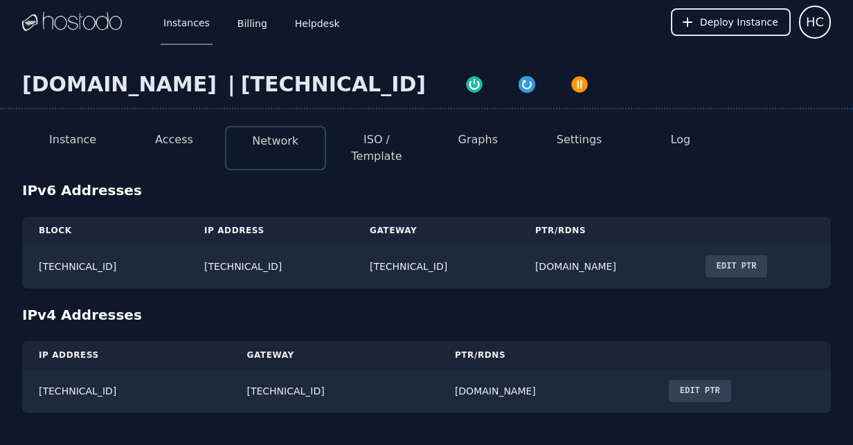
click at [171, 131] on li "Access" at bounding box center [173, 148] width 101 height 44
click at [179, 145] on button "Access" at bounding box center [174, 140] width 38 height 17
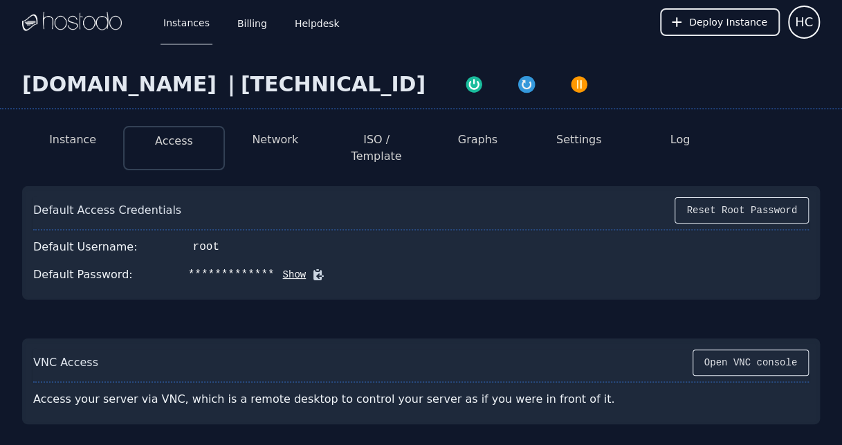
click at [64, 136] on button "Instance" at bounding box center [72, 140] width 47 height 17
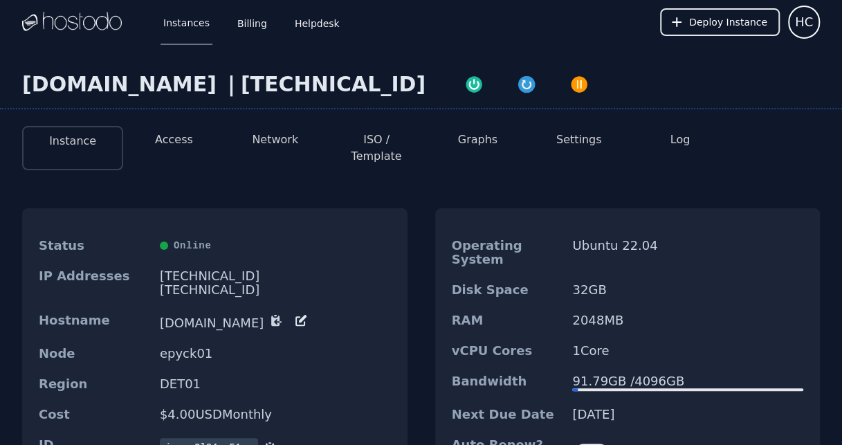
click at [181, 141] on button "Access" at bounding box center [174, 140] width 38 height 17
